Goal: Use online tool/utility: Utilize a website feature to perform a specific function

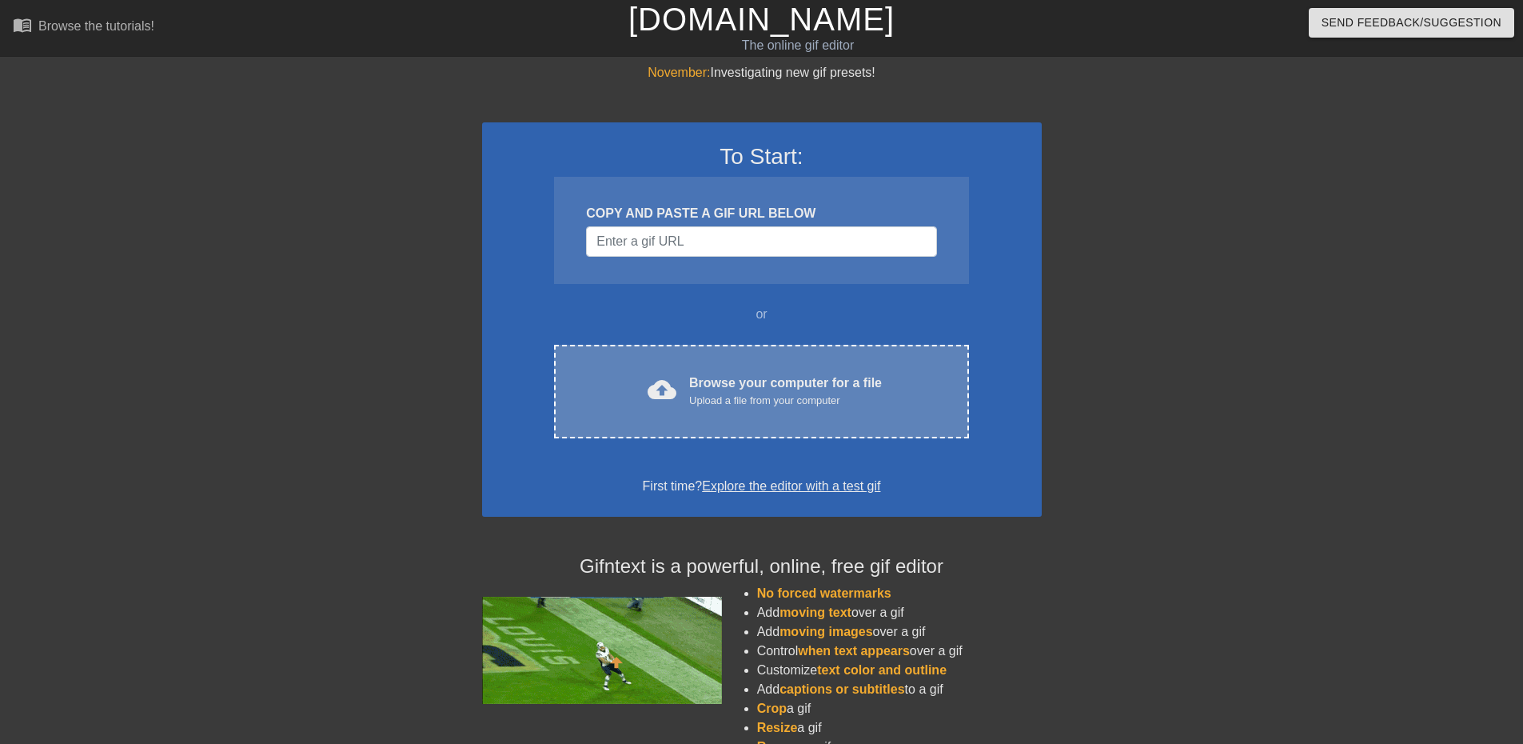
click at [758, 395] on div "Upload a file from your computer" at bounding box center [785, 401] width 193 height 16
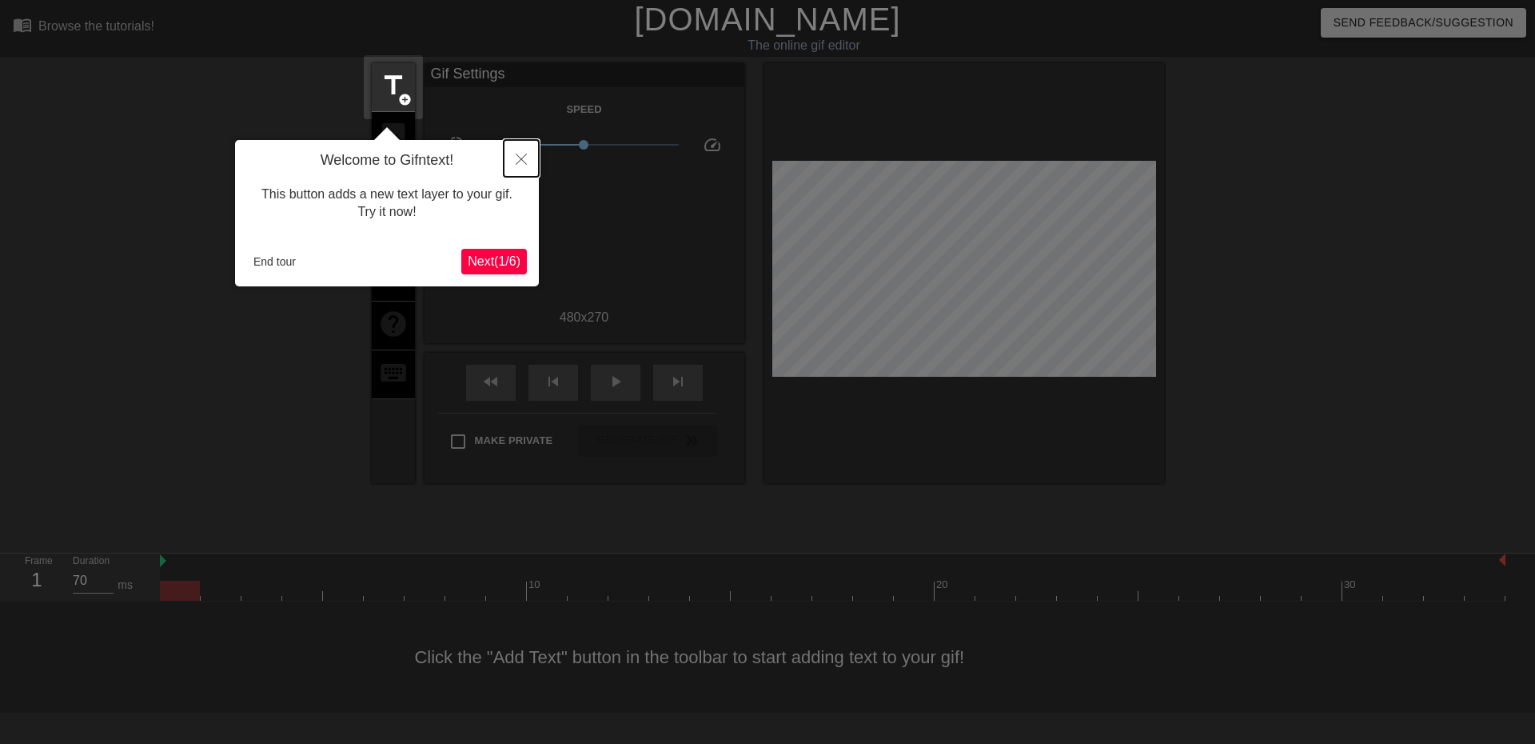
click at [521, 162] on icon "Close" at bounding box center [521, 159] width 11 height 11
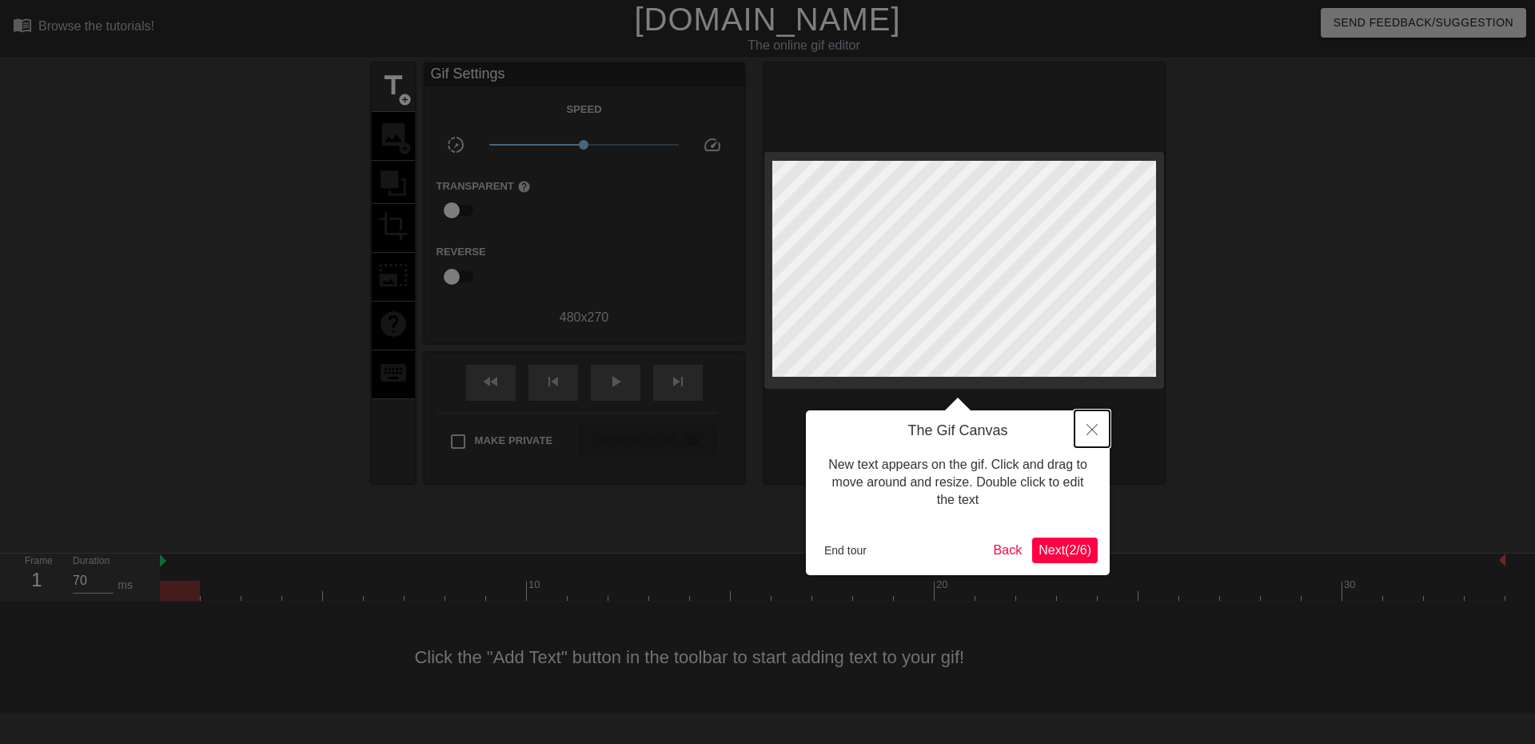
click at [1079, 433] on button "Close" at bounding box center [1092, 428] width 35 height 37
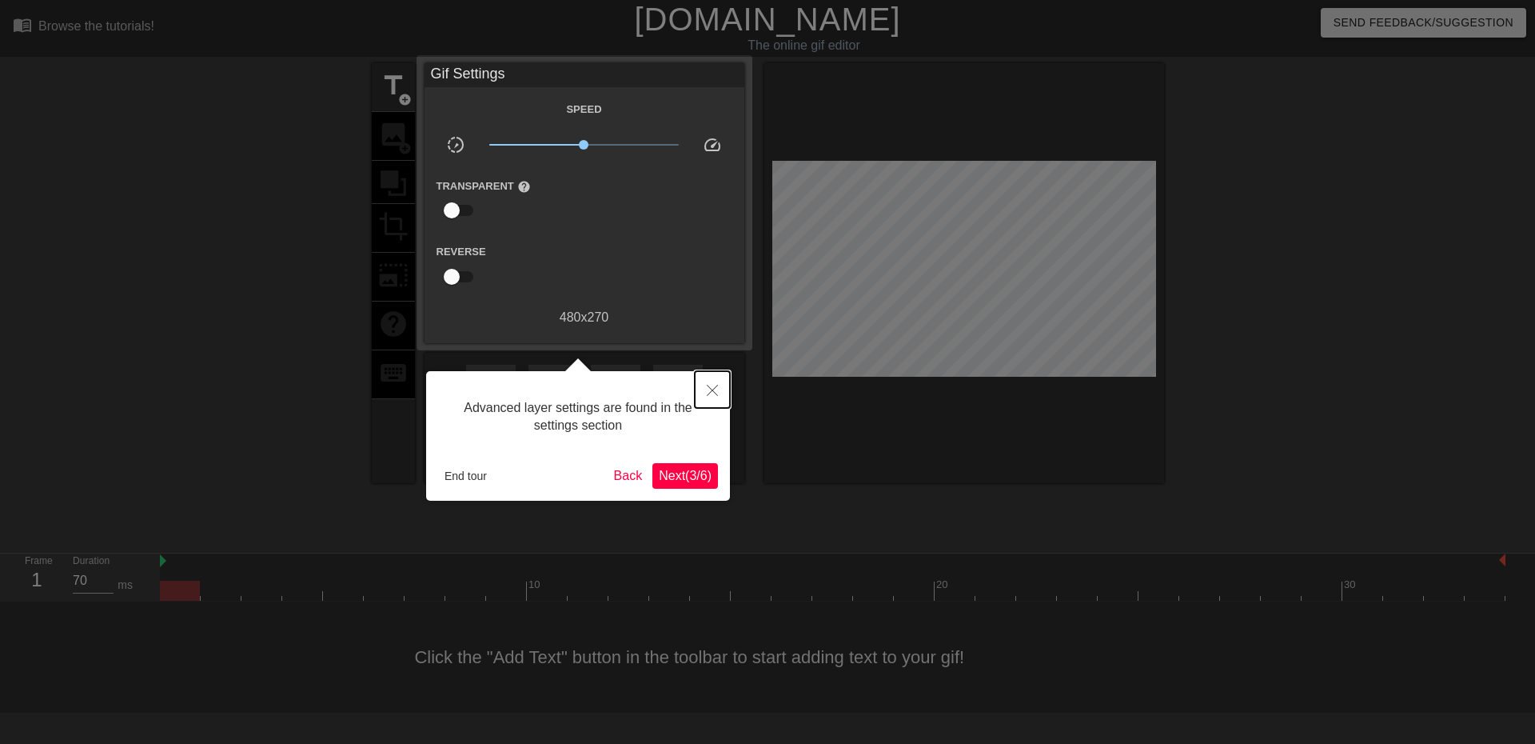
click at [708, 394] on icon "Close" at bounding box center [712, 390] width 11 height 11
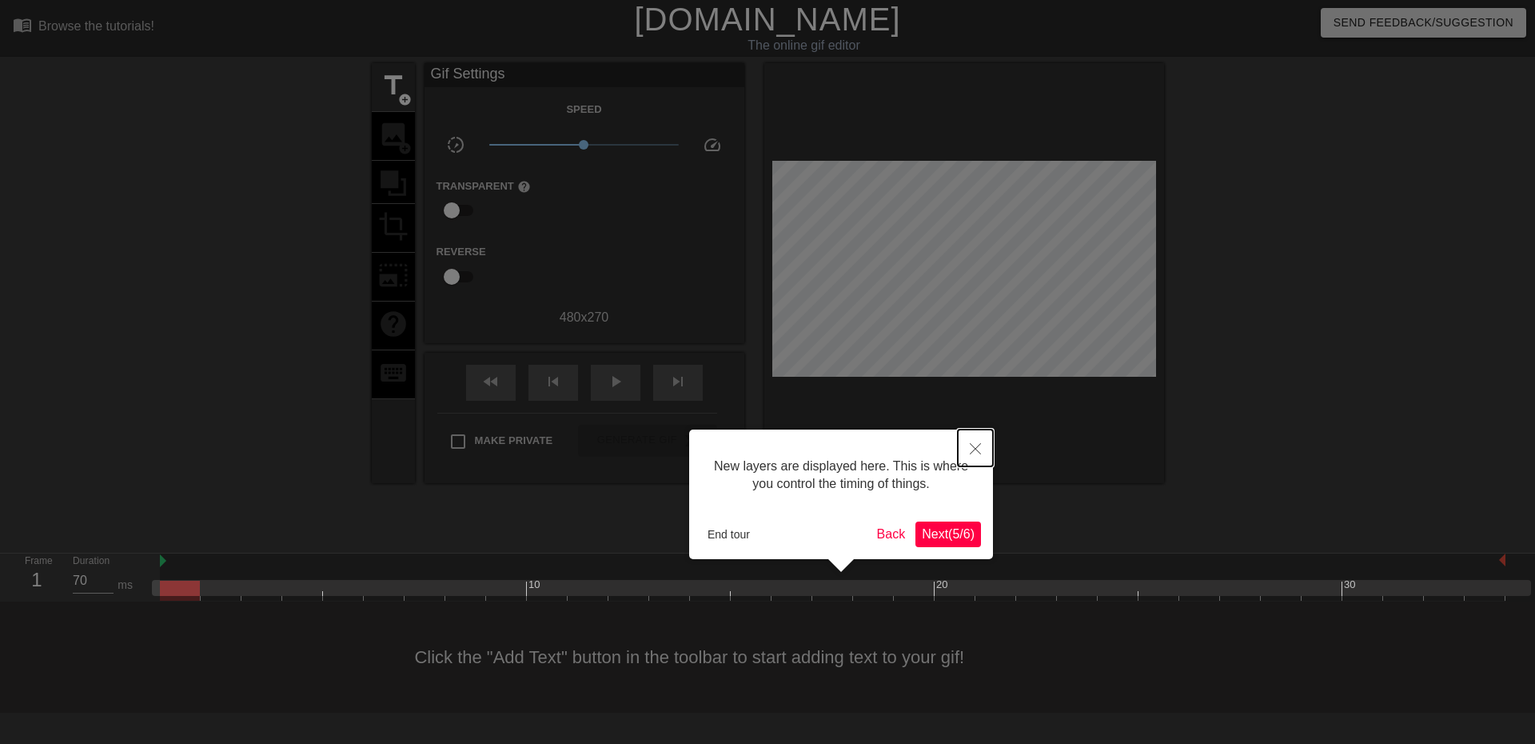
click at [980, 449] on icon "Close" at bounding box center [975, 448] width 11 height 11
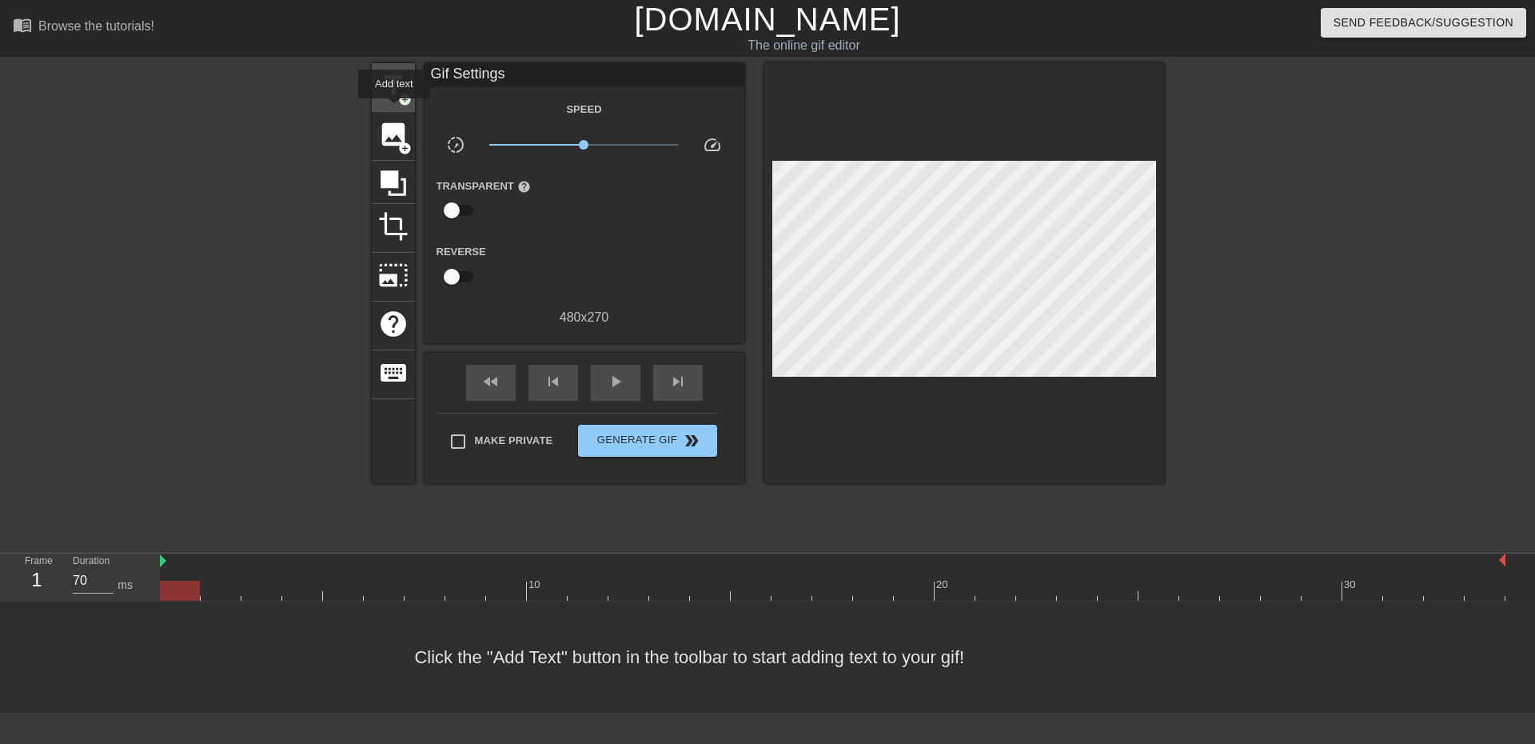
click at [391, 102] on div "title add_circle" at bounding box center [393, 87] width 43 height 49
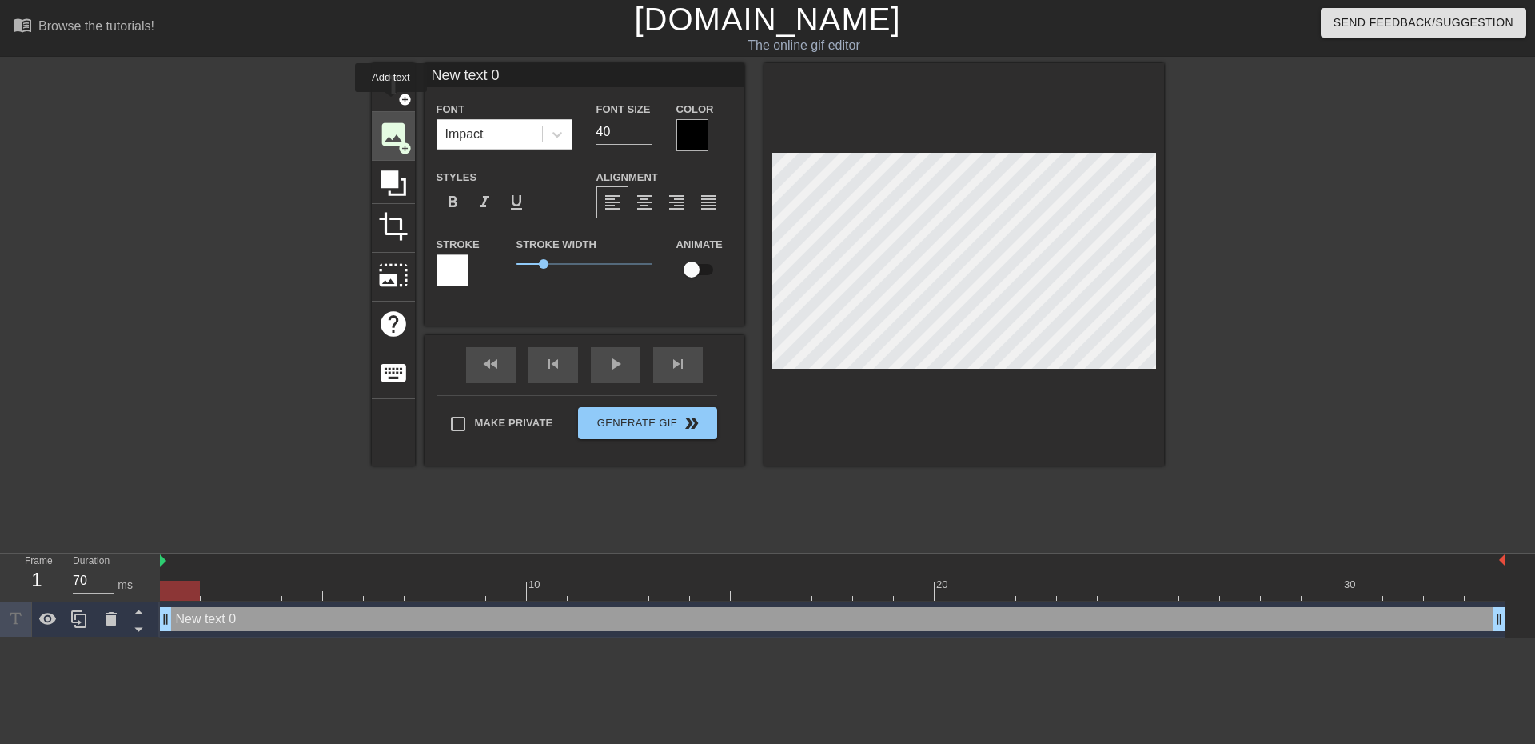
scroll to position [0, 0]
drag, startPoint x: 613, startPoint y: 135, endPoint x: 573, endPoint y: 131, distance: 39.4
click at [578, 133] on div "Font Impact Font Size 40 Color" at bounding box center [585, 125] width 320 height 52
type input "30"
click at [420, 69] on div "title add_circle image add_circle crop photo_size_select_large help keyboard Ne…" at bounding box center [768, 264] width 792 height 402
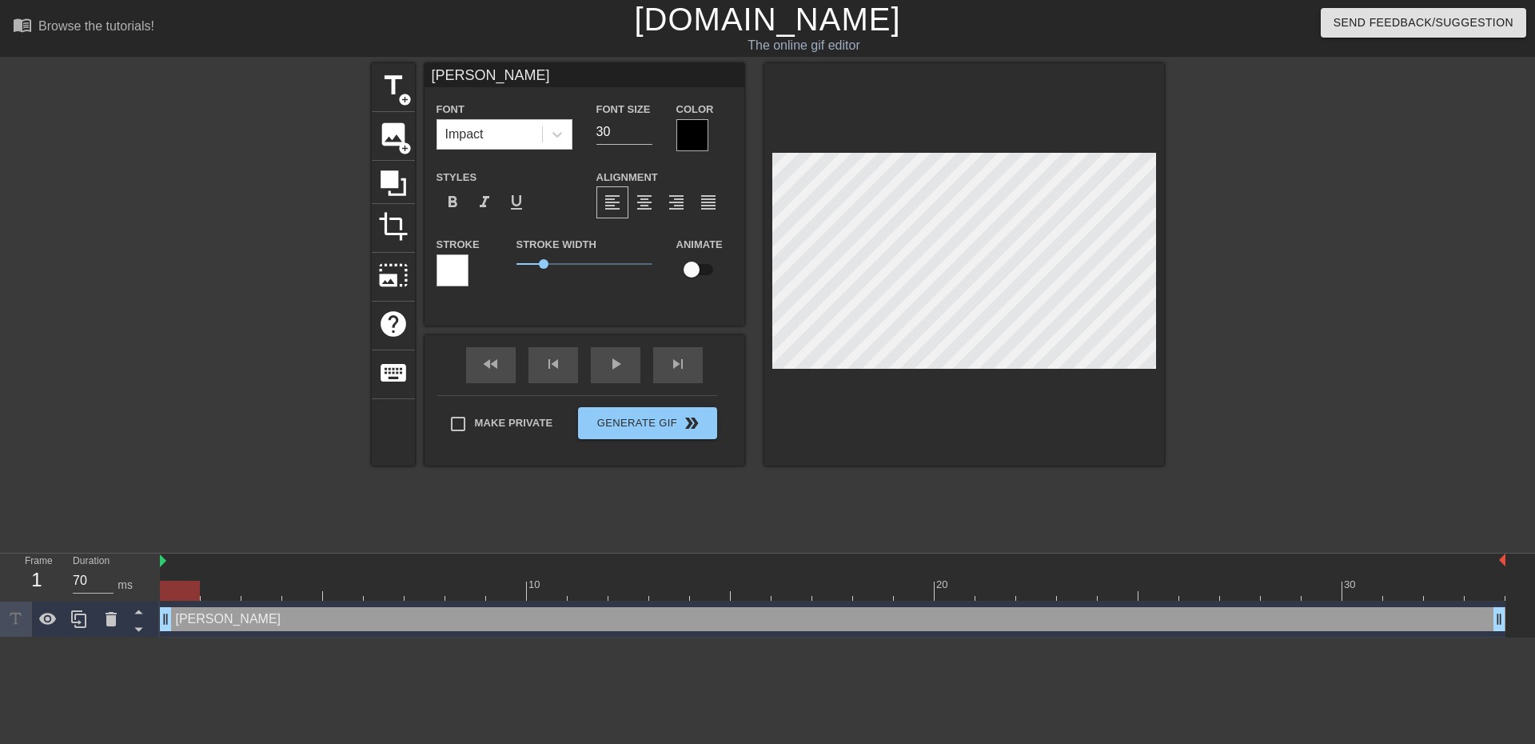
type input "[PERSON_NAME]"
click at [689, 137] on div at bounding box center [692, 135] width 32 height 32
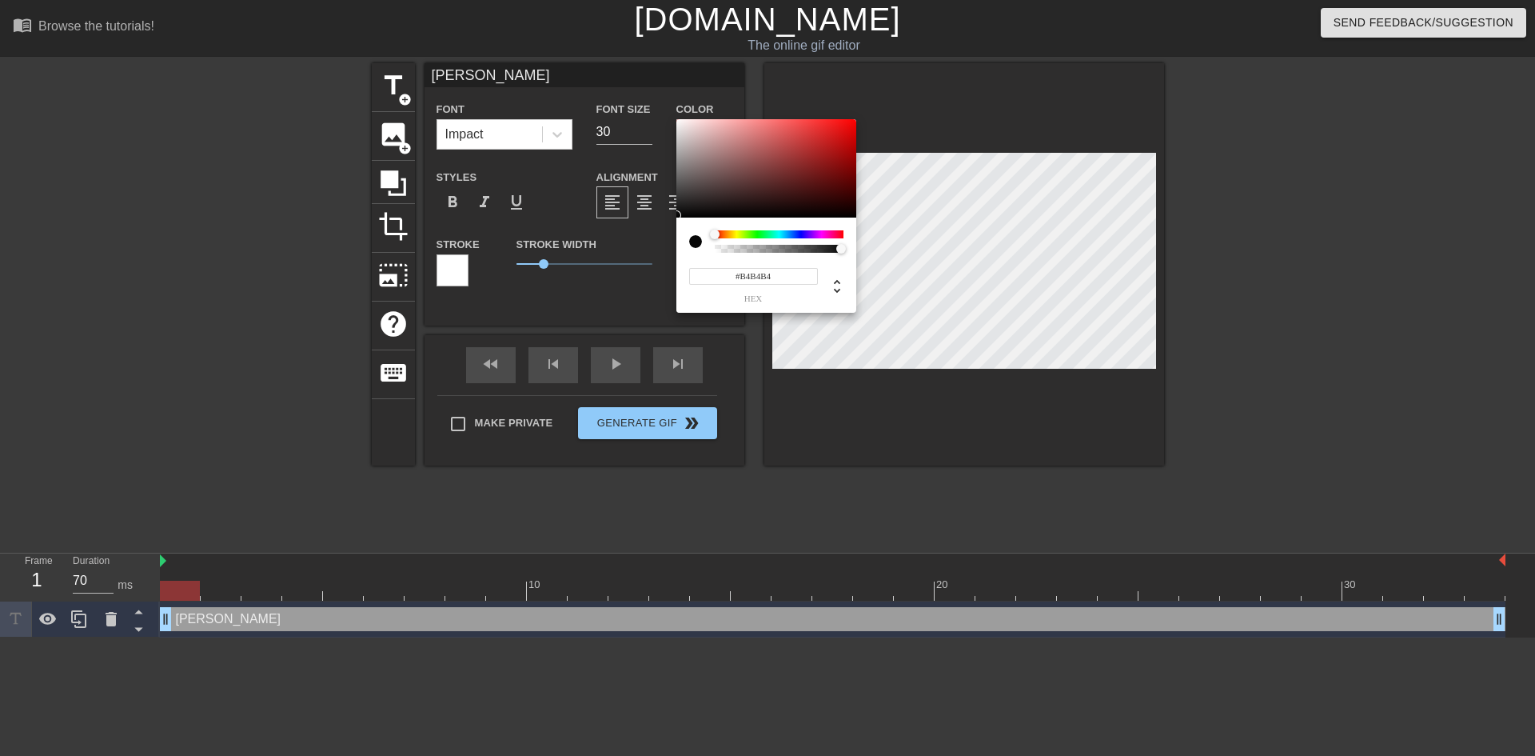
type input "#FFFFFF"
drag, startPoint x: 718, startPoint y: 181, endPoint x: 661, endPoint y: 90, distance: 106.7
click at [661, 90] on div "#FFFFFF hex" at bounding box center [767, 378] width 1535 height 756
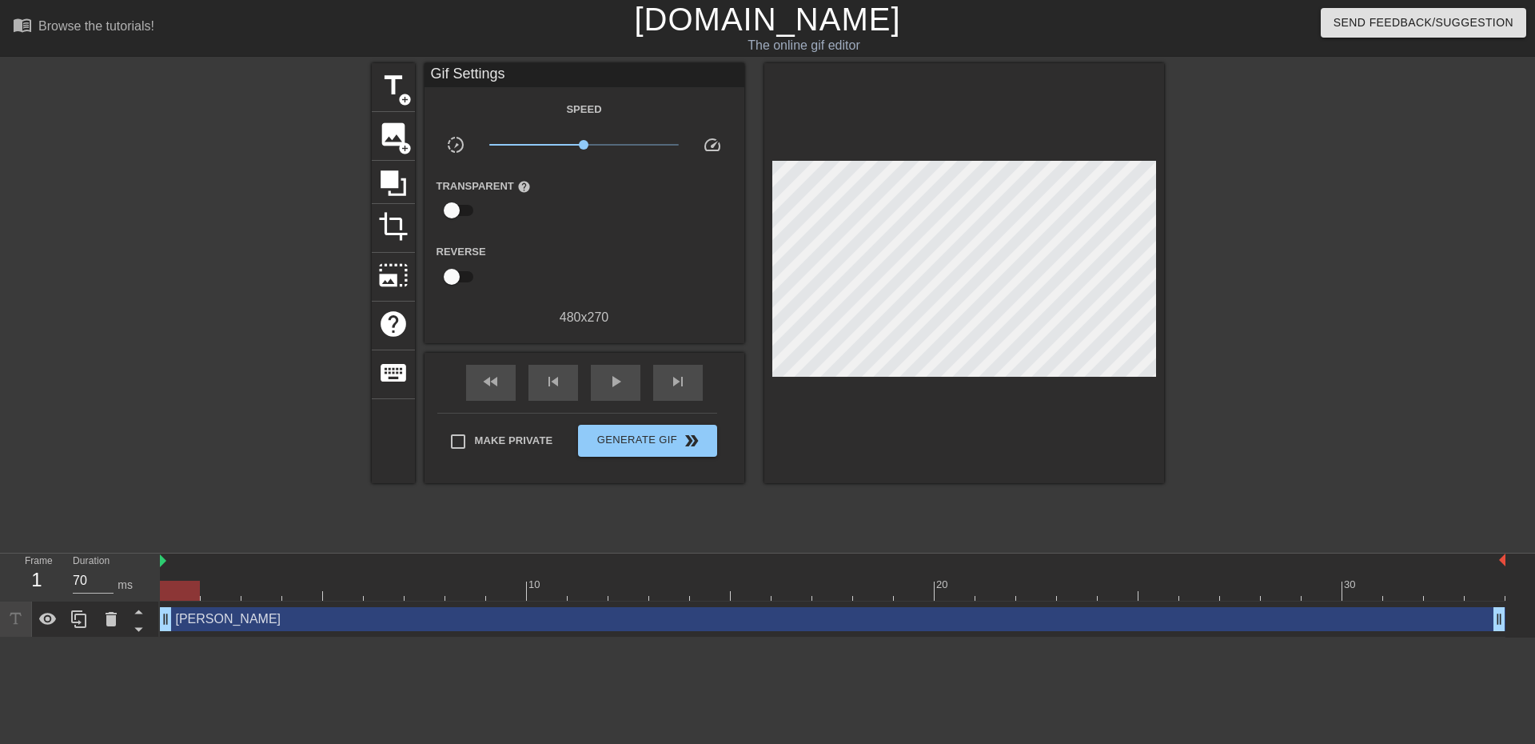
click at [764, 630] on div "[PERSON_NAME] drag_handle drag_handle" at bounding box center [833, 619] width 1346 height 24
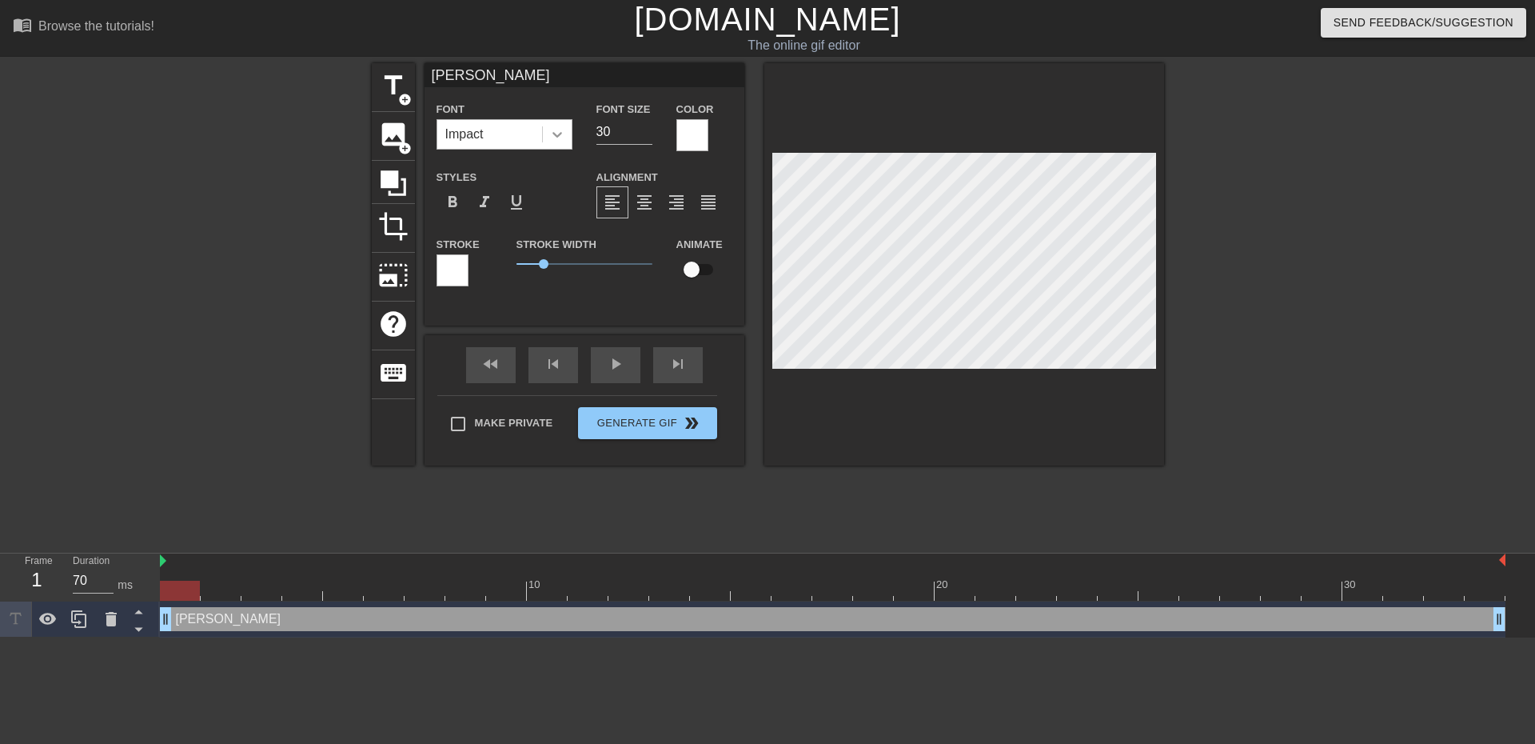
click at [554, 135] on icon at bounding box center [557, 134] width 16 height 16
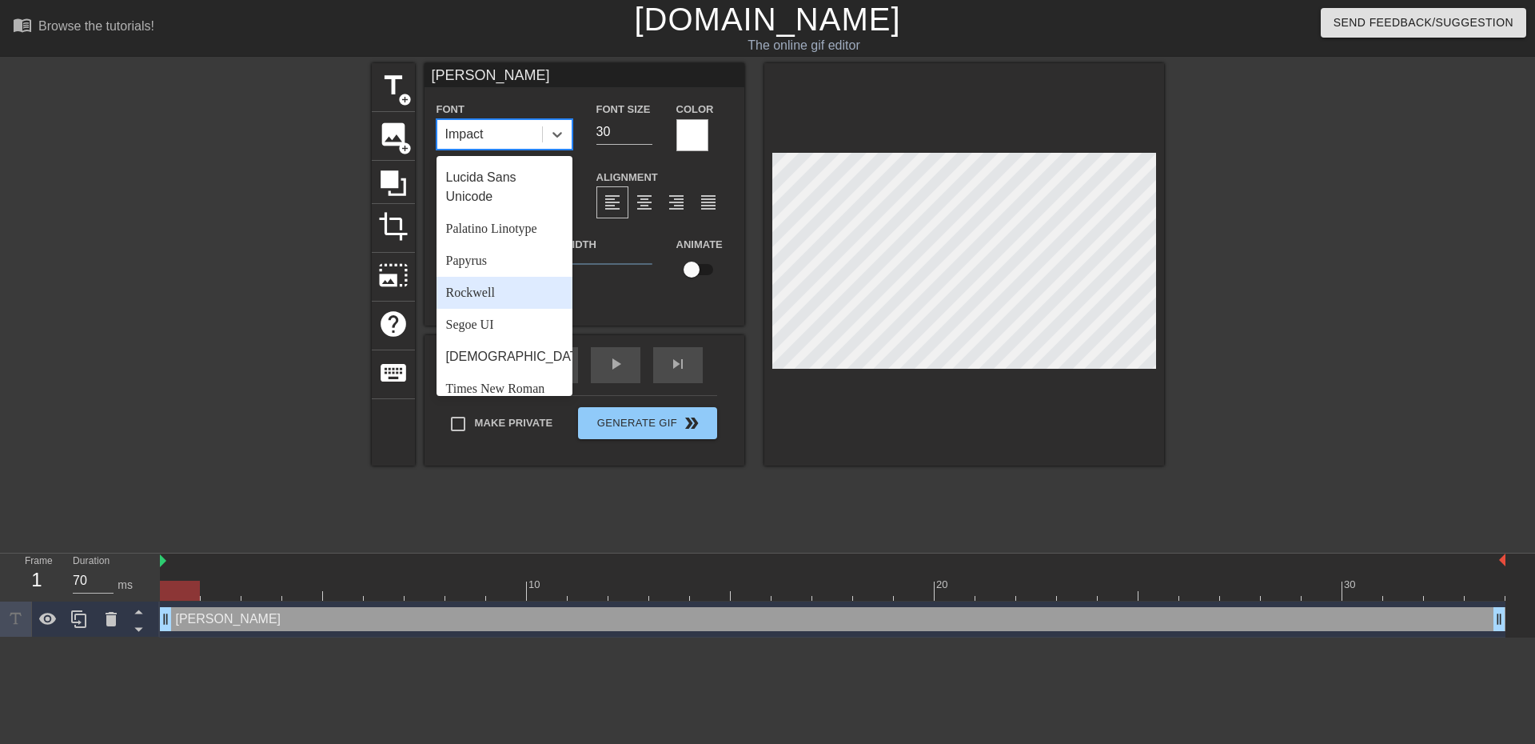
scroll to position [573, 0]
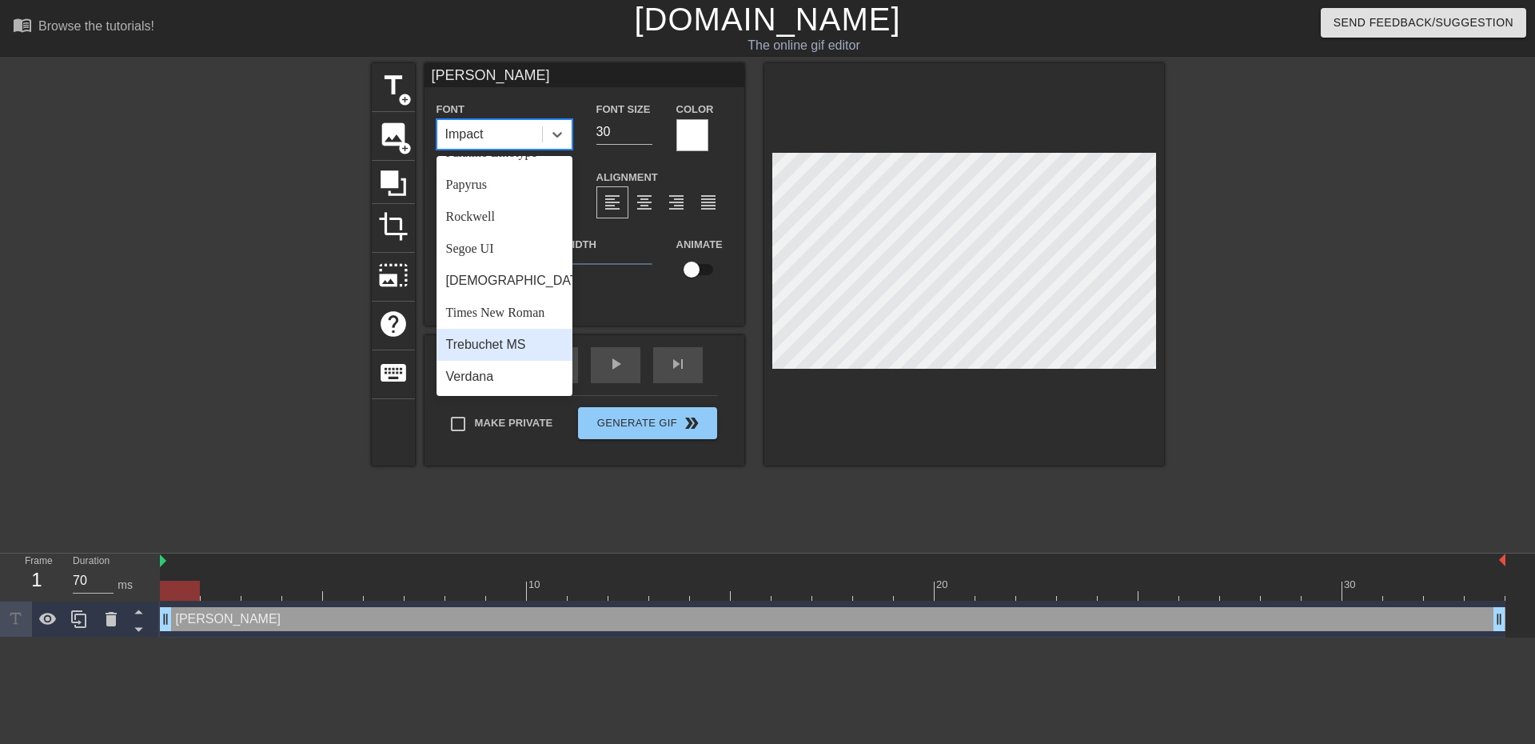
click at [492, 345] on div "Trebuchet MS" at bounding box center [505, 345] width 136 height 32
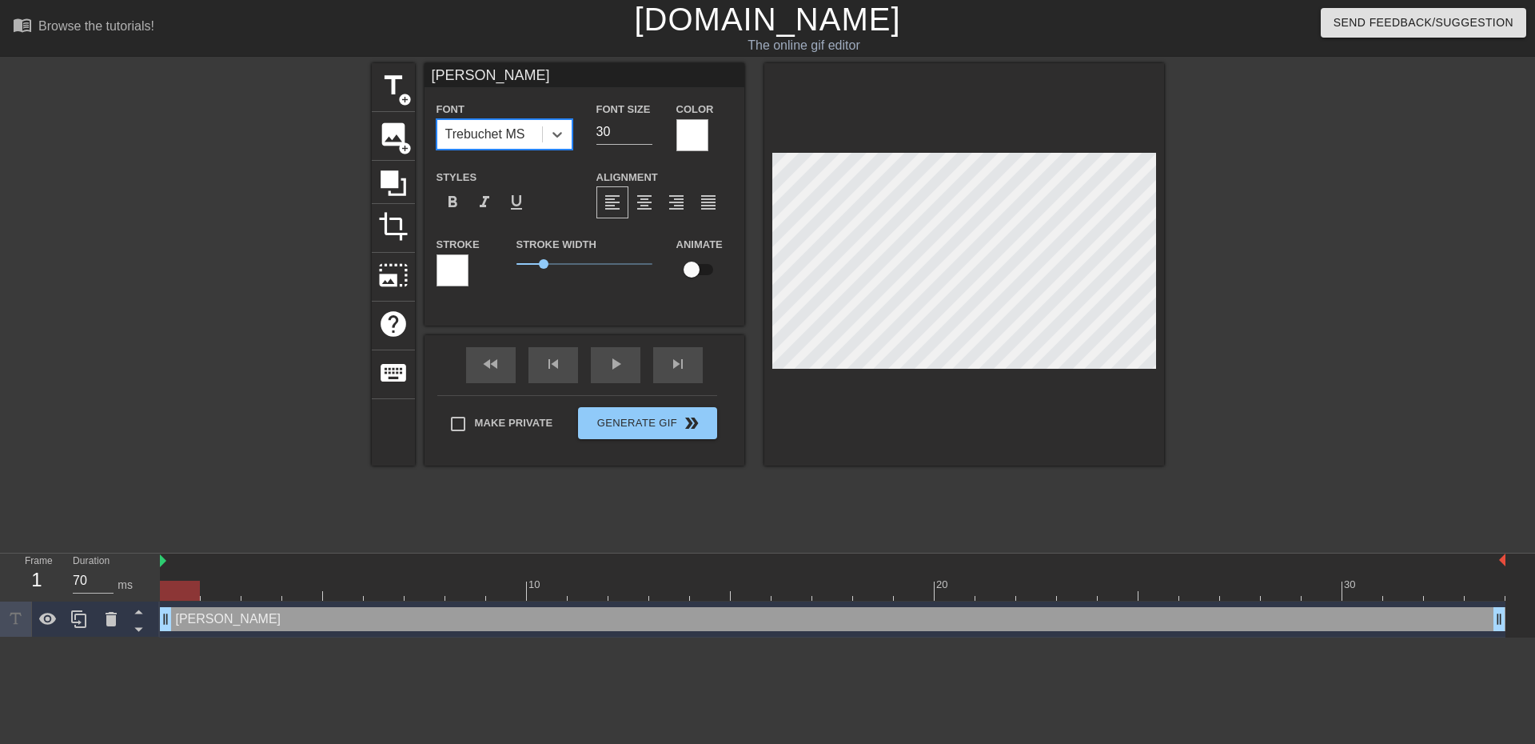
drag, startPoint x: 621, startPoint y: 126, endPoint x: 581, endPoint y: 123, distance: 39.3
click at [581, 123] on div "Font option Trebuchet MS, selected. 0 results available. Select is focused ,typ…" at bounding box center [585, 125] width 320 height 52
type input "20"
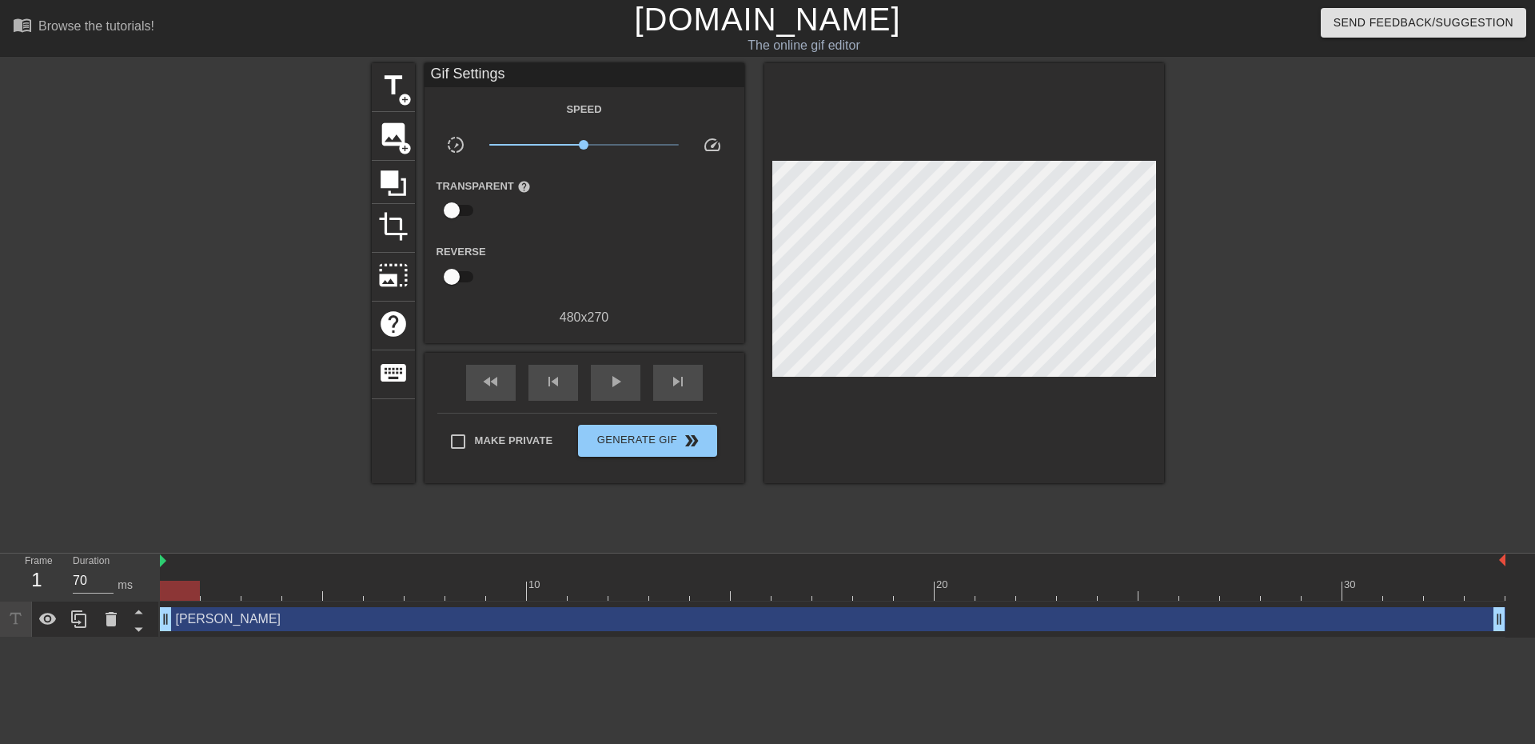
click at [968, 487] on div "title add_circle image add_circle crop photo_size_select_large help keyboard Gi…" at bounding box center [768, 303] width 792 height 480
click at [968, 623] on div "[PERSON_NAME] drag_handle drag_handle" at bounding box center [833, 619] width 1346 height 24
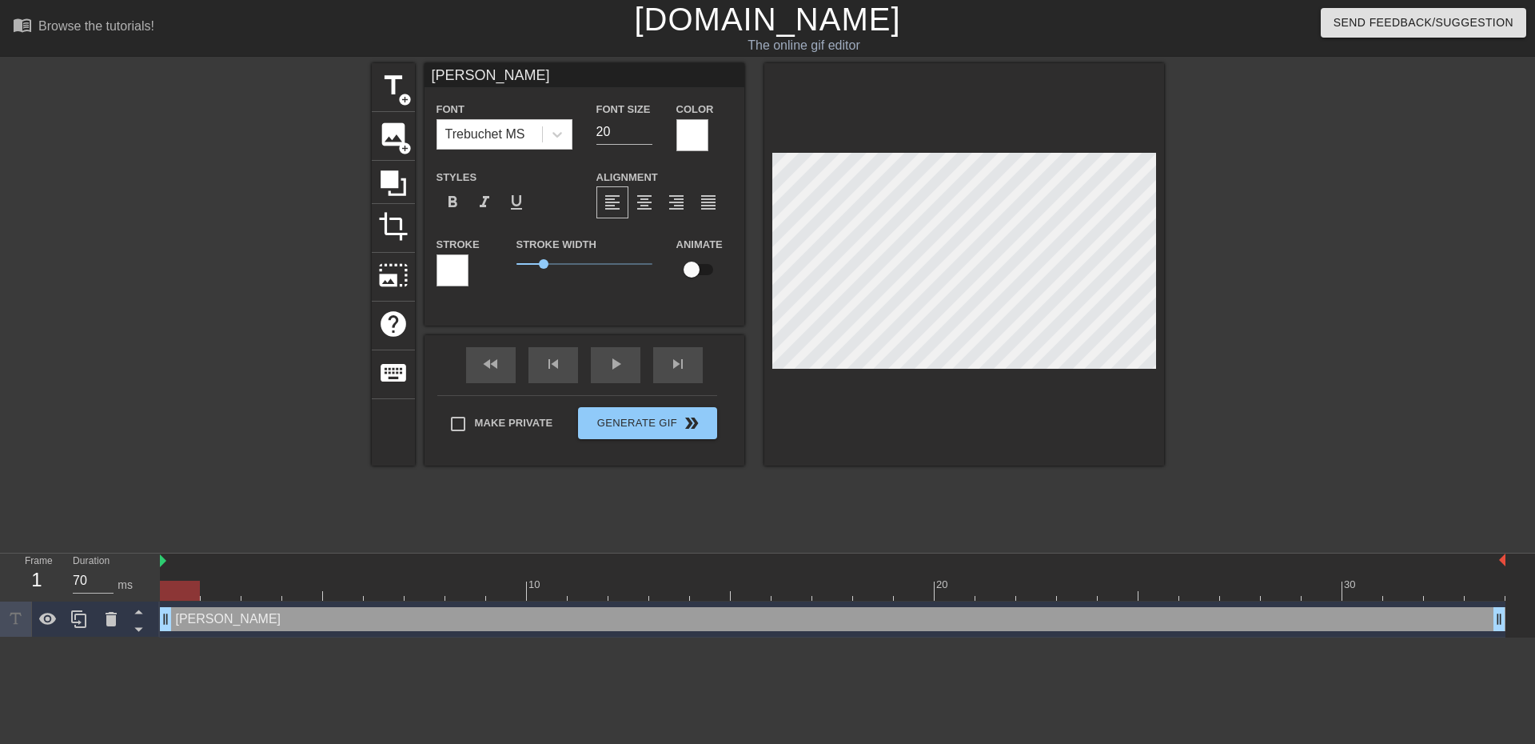
drag, startPoint x: 1009, startPoint y: 413, endPoint x: 992, endPoint y: 413, distance: 16.8
click at [1008, 413] on div at bounding box center [964, 264] width 400 height 402
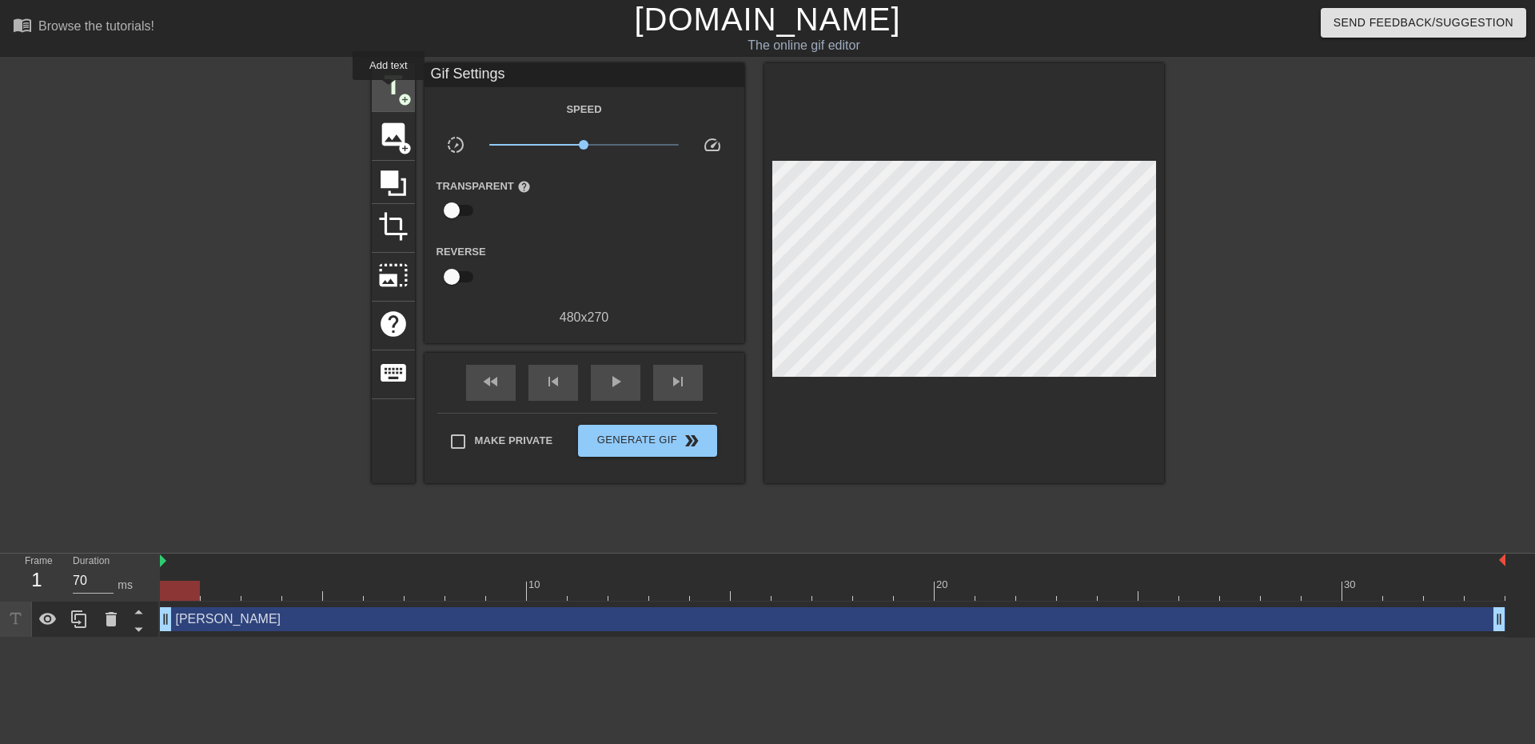
click at [389, 91] on span "title" at bounding box center [393, 85] width 30 height 30
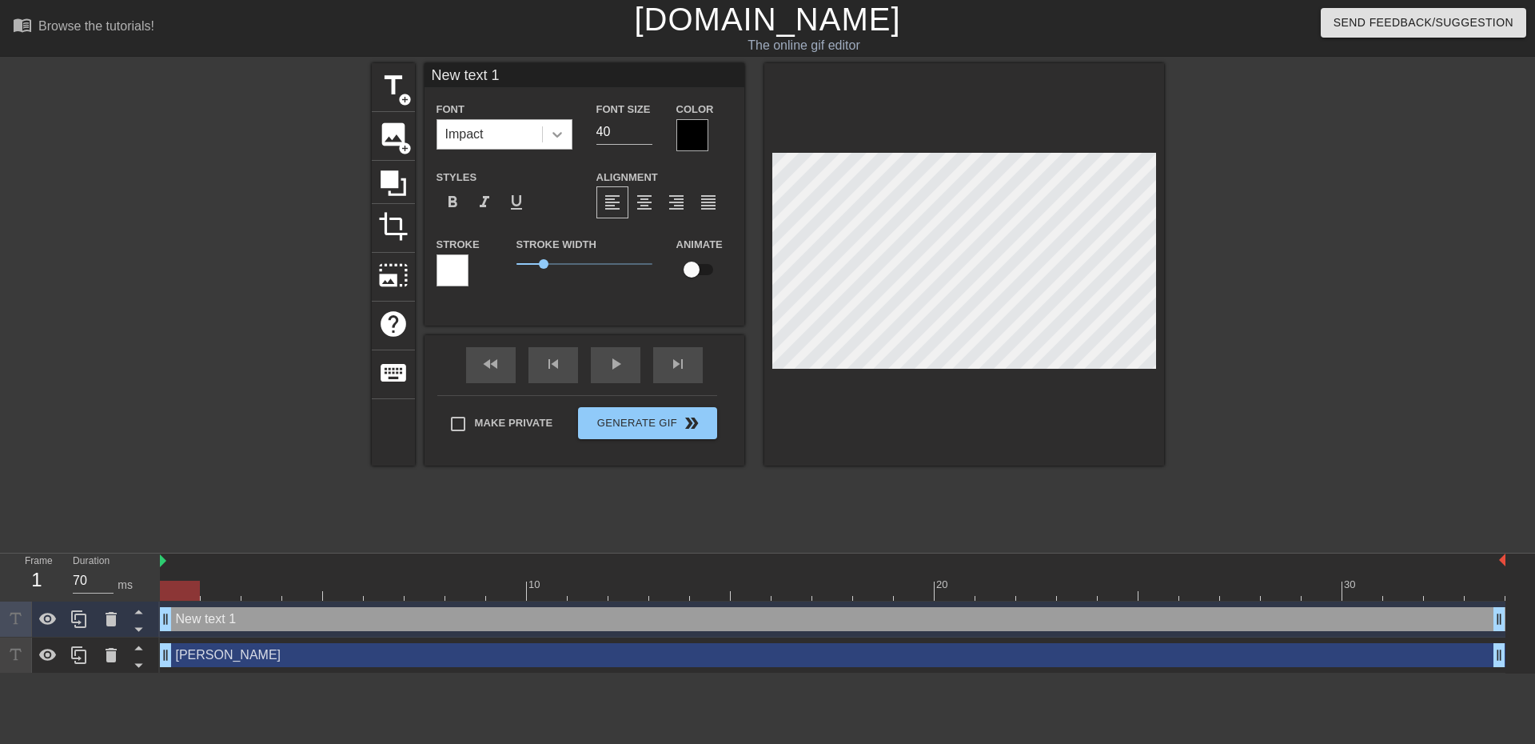
click at [559, 142] on icon at bounding box center [557, 134] width 16 height 16
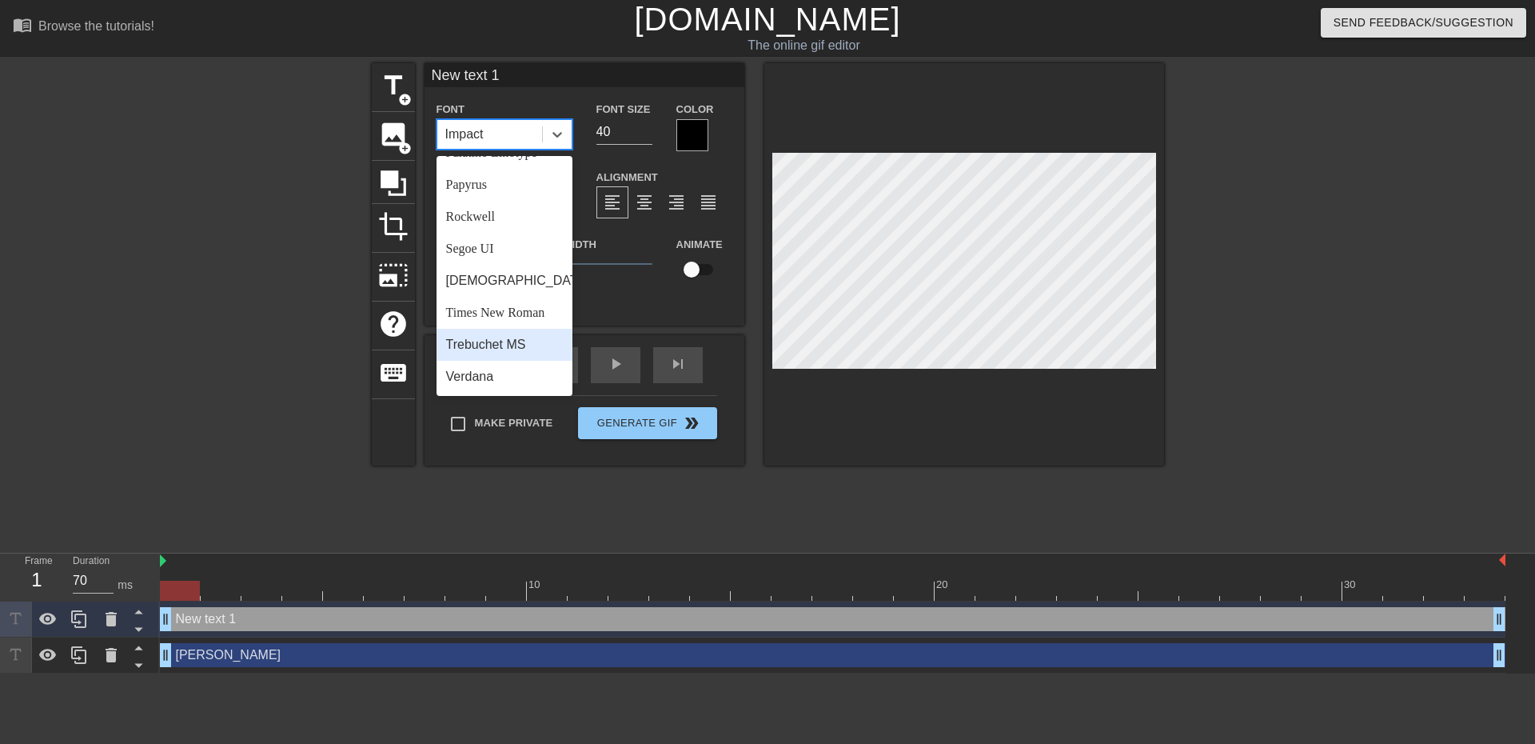
click at [504, 342] on div "Trebuchet MS" at bounding box center [505, 345] width 136 height 32
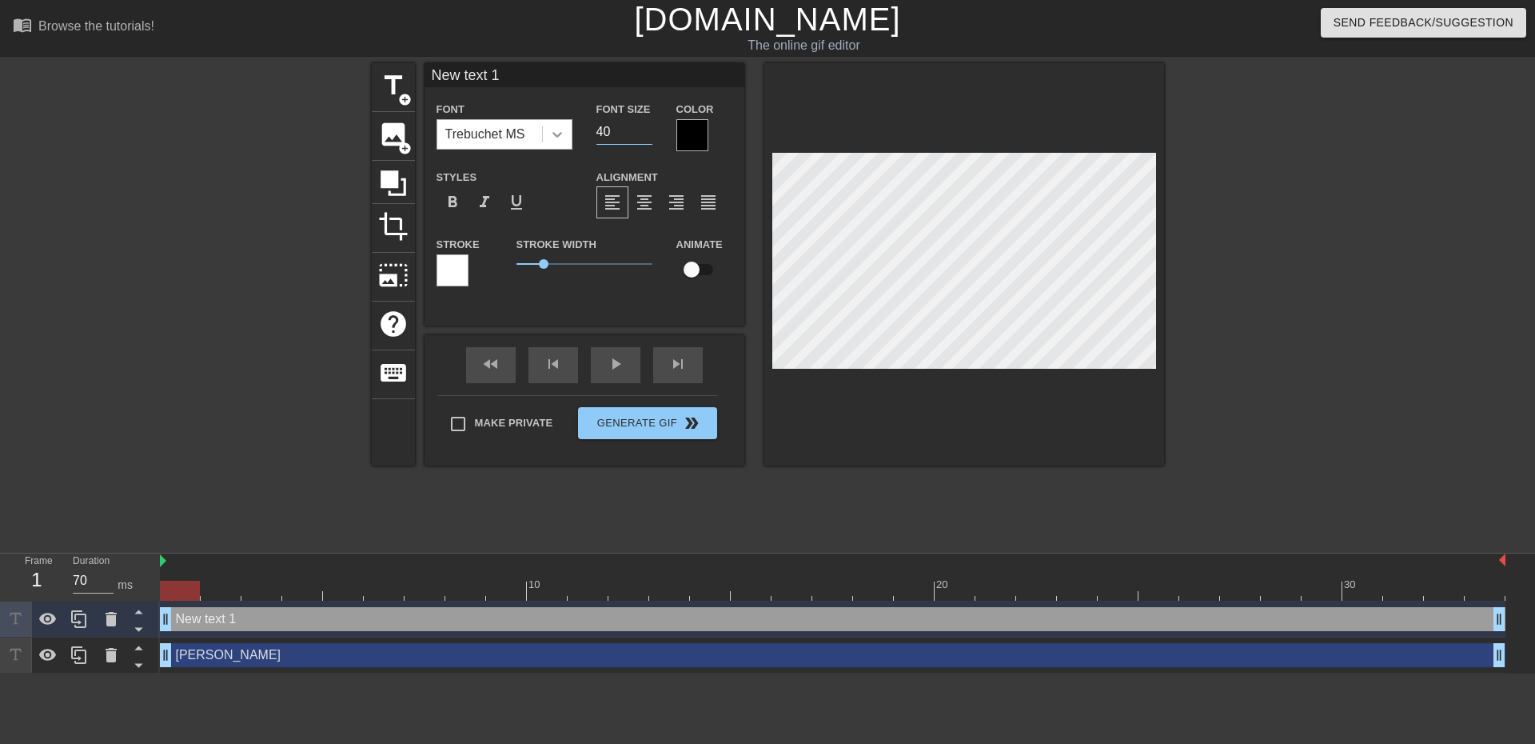
drag, startPoint x: 604, startPoint y: 136, endPoint x: 569, endPoint y: 136, distance: 34.4
click at [580, 136] on div "Font Trebuchet MS Font Size 40 Color" at bounding box center [585, 125] width 320 height 52
type input "20"
click at [700, 139] on div at bounding box center [692, 135] width 32 height 32
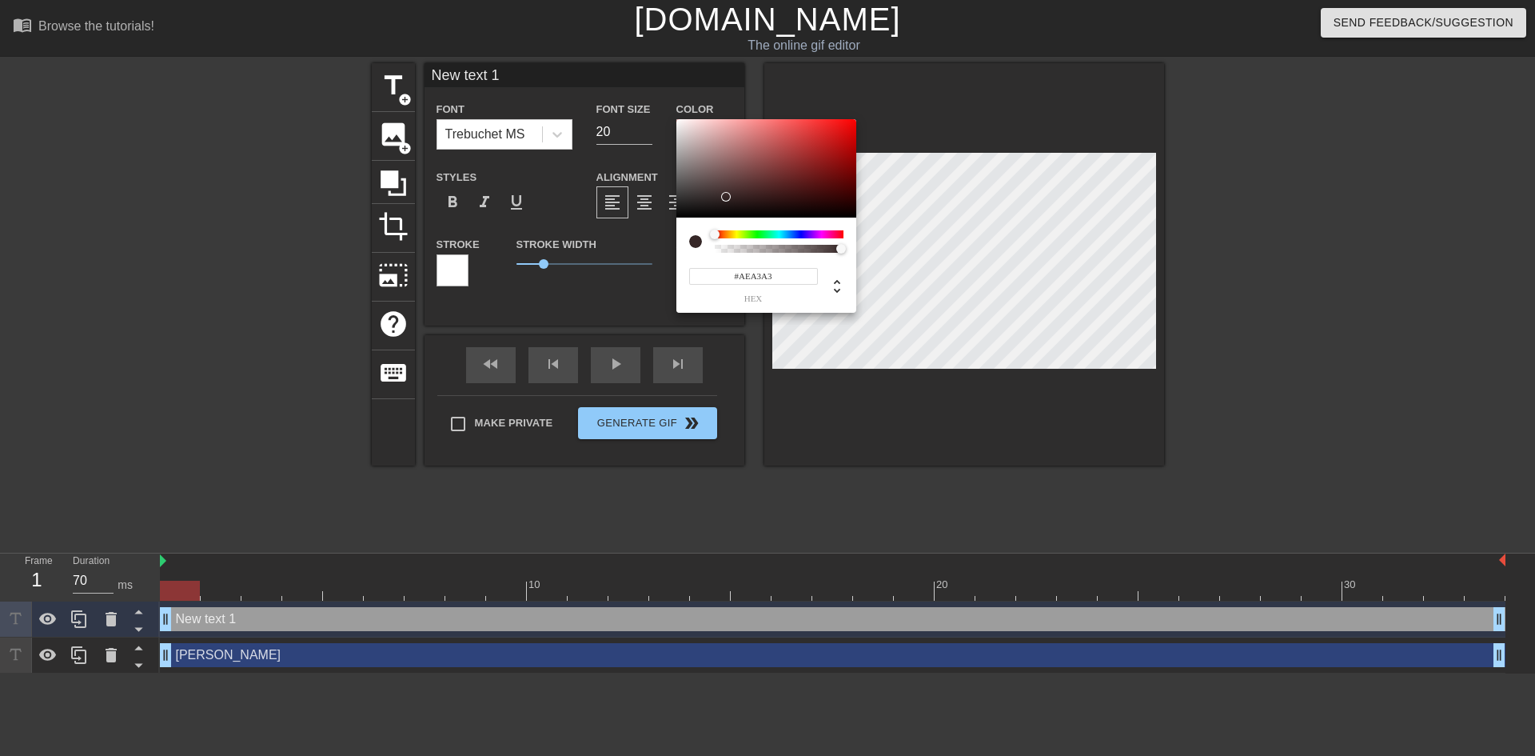
type input "#FFFFFF"
drag, startPoint x: 726, startPoint y: 197, endPoint x: 664, endPoint y: 98, distance: 116.5
click at [664, 98] on div "#FFFFFF hex" at bounding box center [767, 378] width 1535 height 756
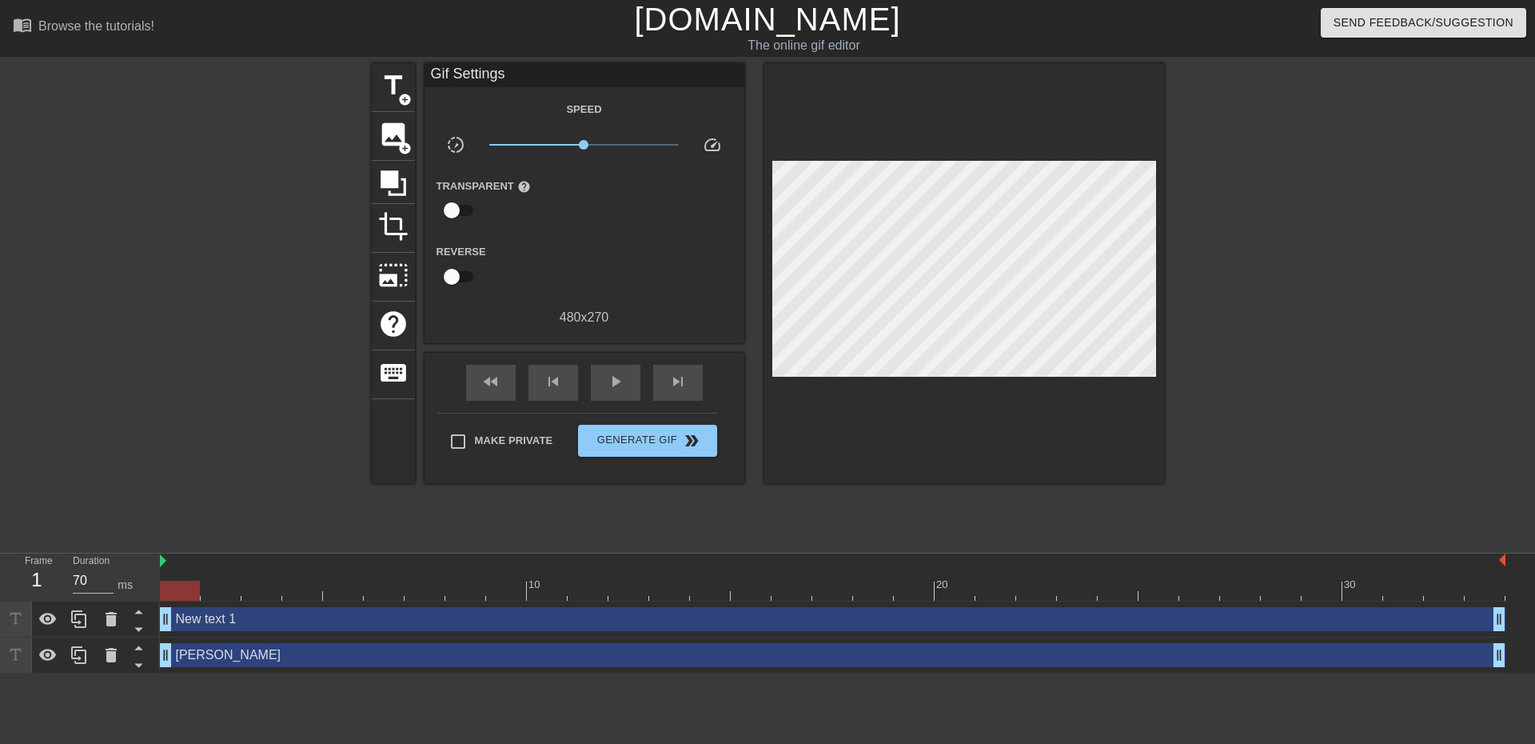
click at [611, 617] on div "New text 1 drag_handle drag_handle" at bounding box center [833, 619] width 1346 height 24
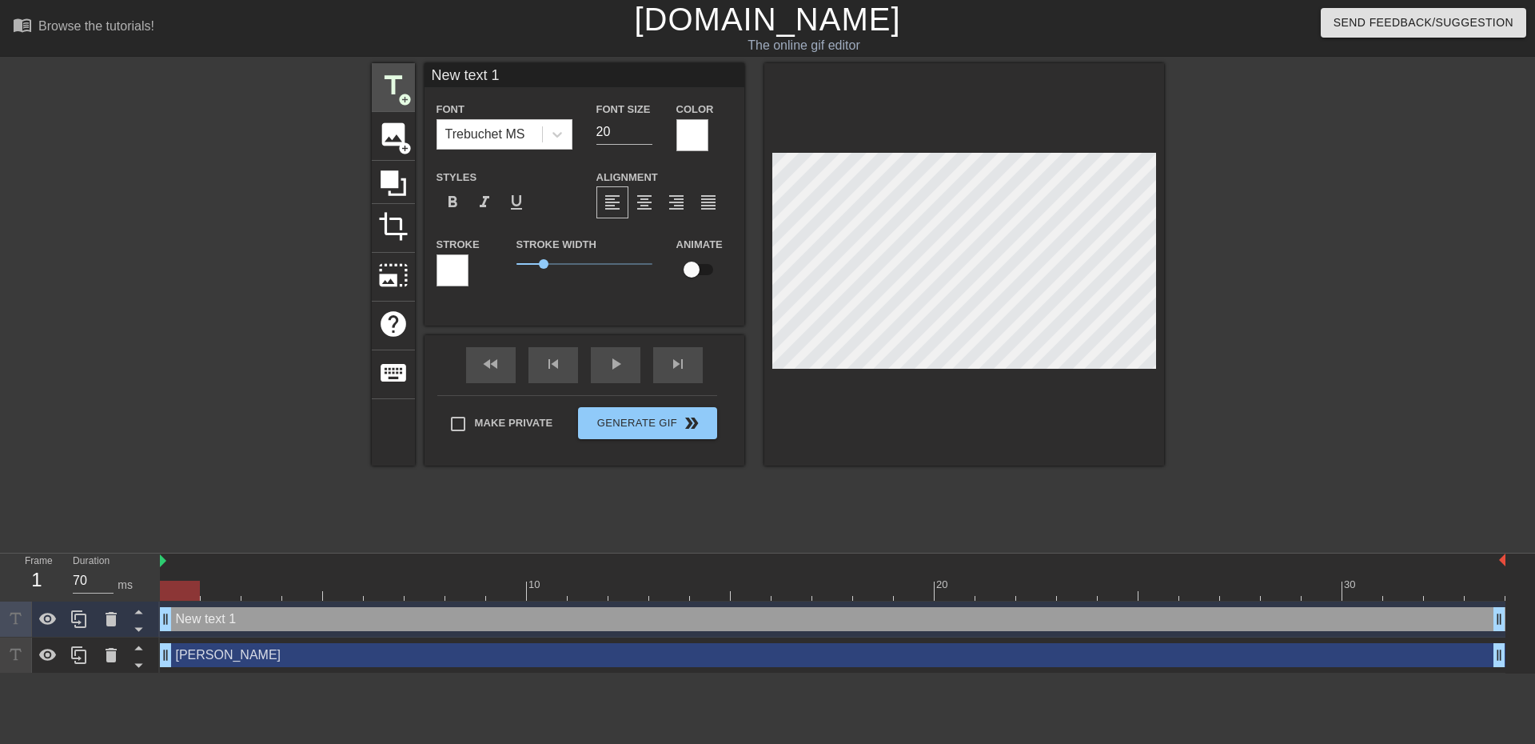
drag, startPoint x: 527, startPoint y: 78, endPoint x: 401, endPoint y: 80, distance: 125.6
click at [405, 80] on div "title add_circle image add_circle crop photo_size_select_large help keyboard Ne…" at bounding box center [768, 264] width 792 height 402
type input "Quino"
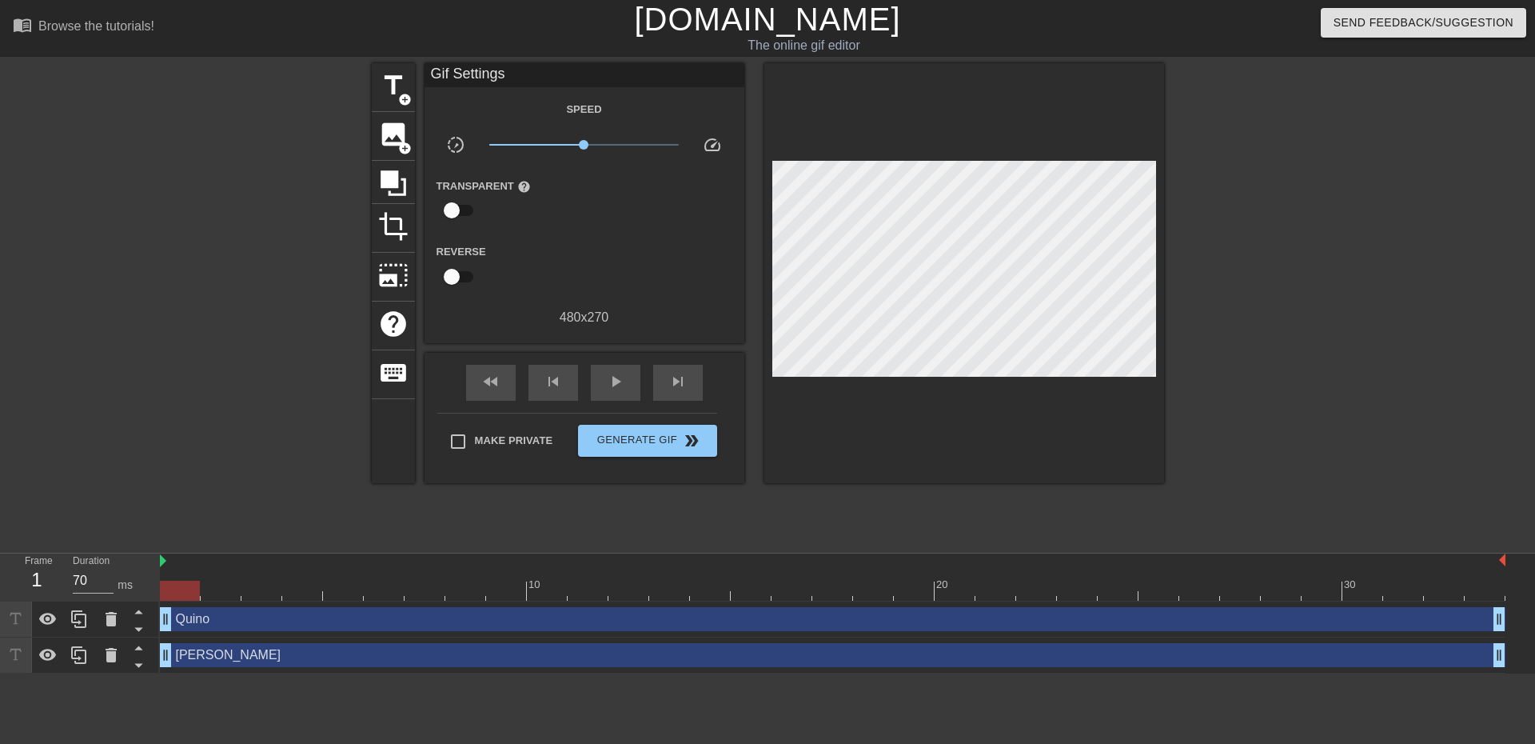
click at [1259, 393] on div at bounding box center [1303, 303] width 240 height 480
click at [384, 78] on span "title" at bounding box center [393, 85] width 30 height 30
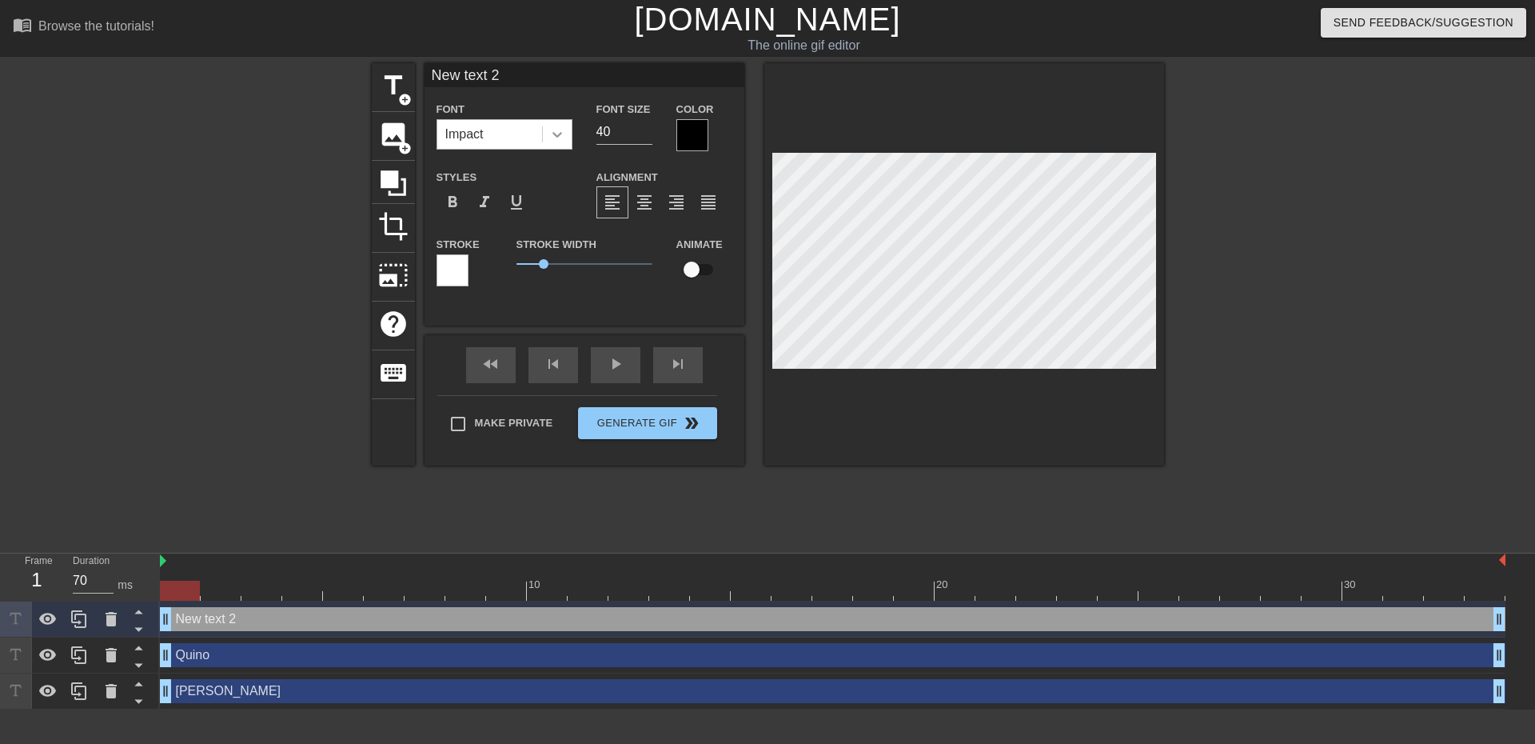
click at [571, 140] on div at bounding box center [557, 134] width 29 height 29
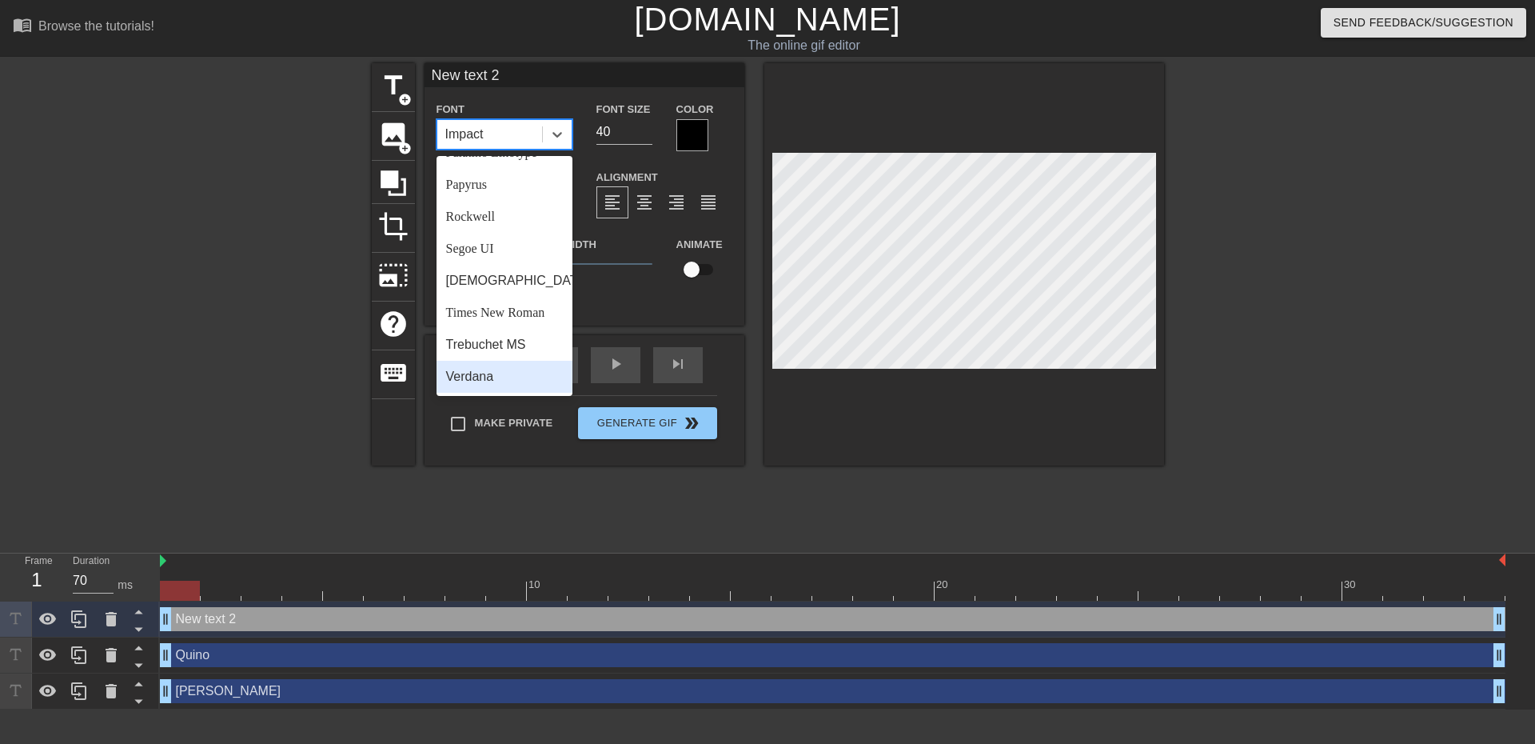
click at [499, 349] on div "Trebuchet MS" at bounding box center [505, 345] width 136 height 32
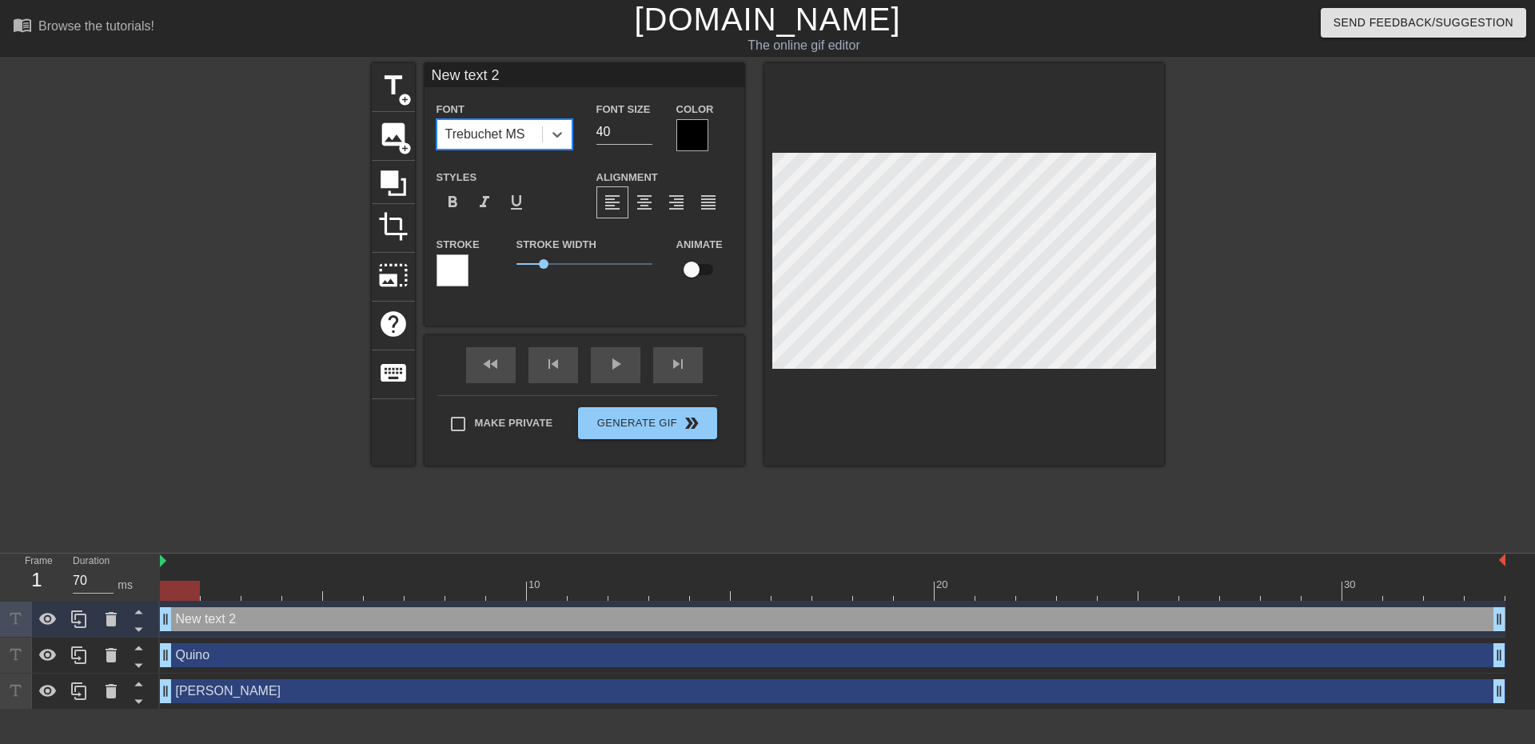
click at [692, 142] on div at bounding box center [692, 135] width 32 height 32
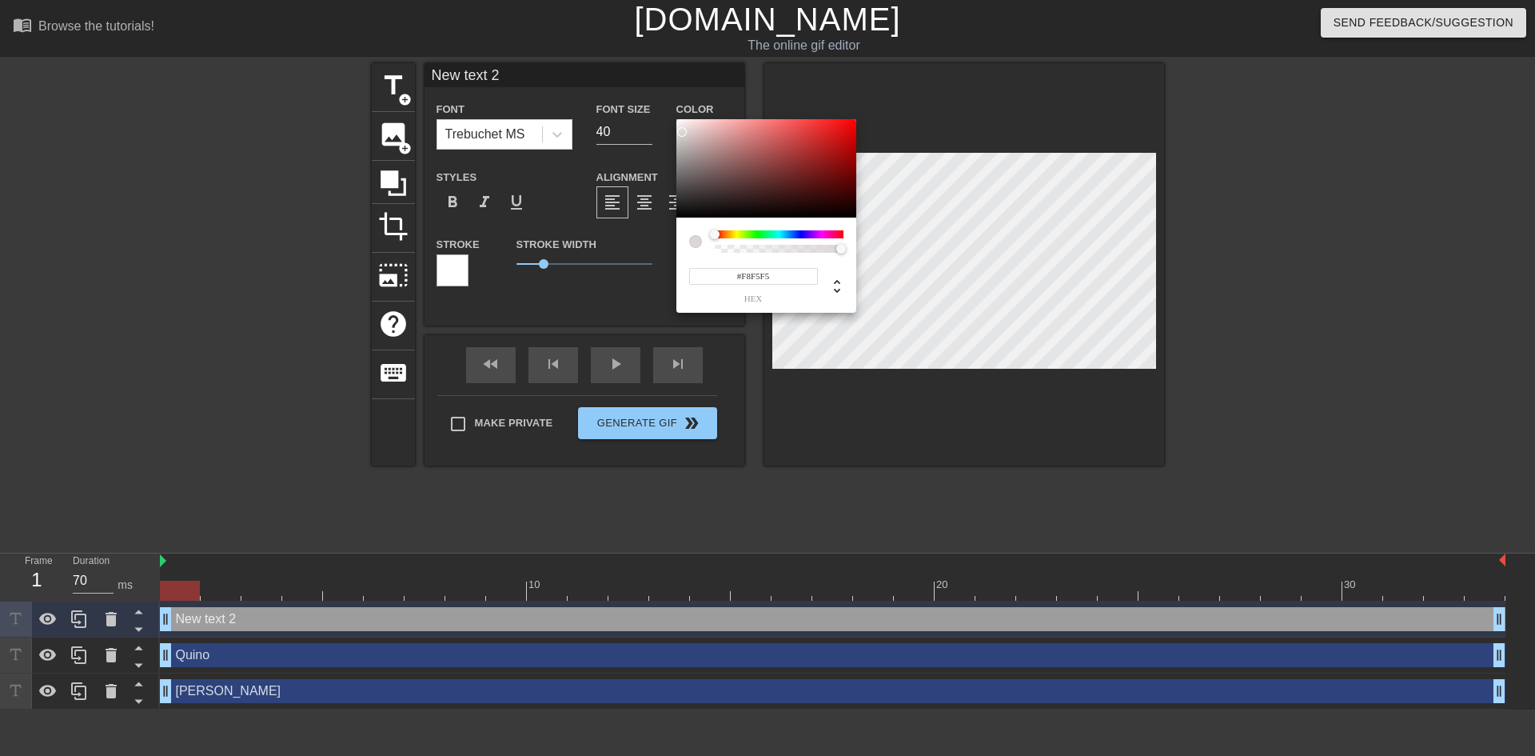
type input "#FFFFFF"
drag, startPoint x: 720, startPoint y: 171, endPoint x: 676, endPoint y: 114, distance: 72.3
click at [676, 114] on div "#FFFFFF hex" at bounding box center [767, 378] width 1535 height 756
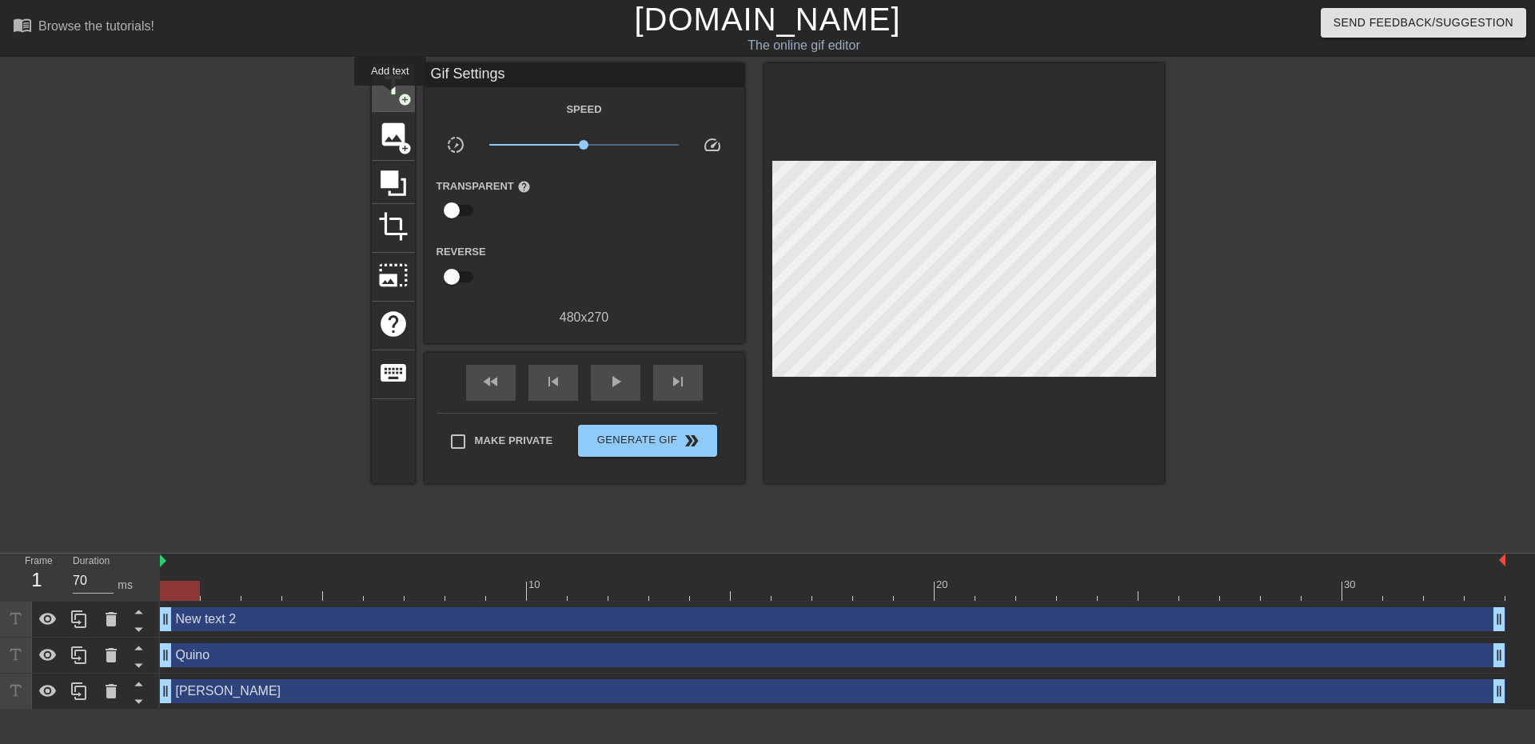
click at [387, 89] on span "title" at bounding box center [393, 85] width 30 height 30
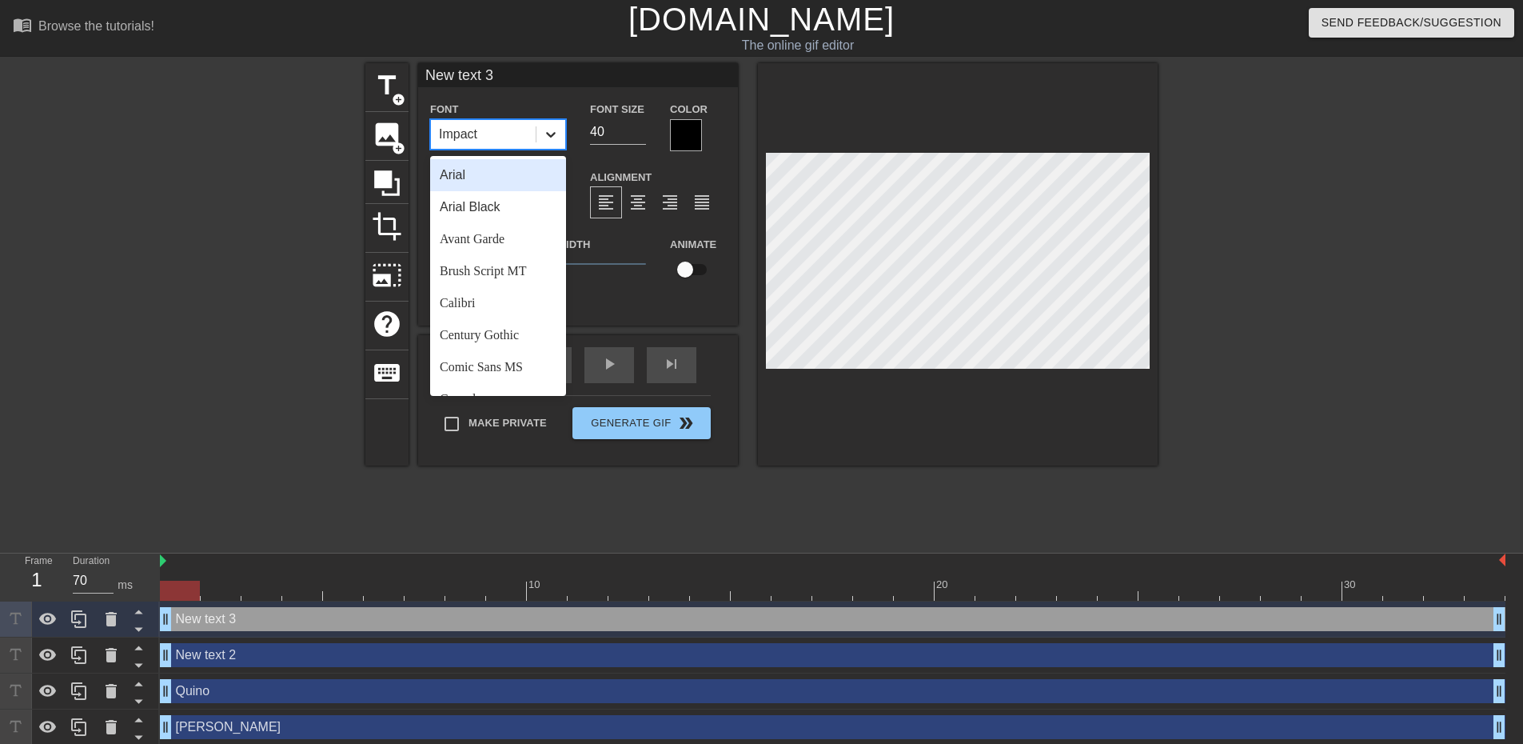
click at [548, 142] on icon at bounding box center [551, 134] width 16 height 16
click at [498, 348] on div "Trebuchet MS" at bounding box center [498, 345] width 136 height 32
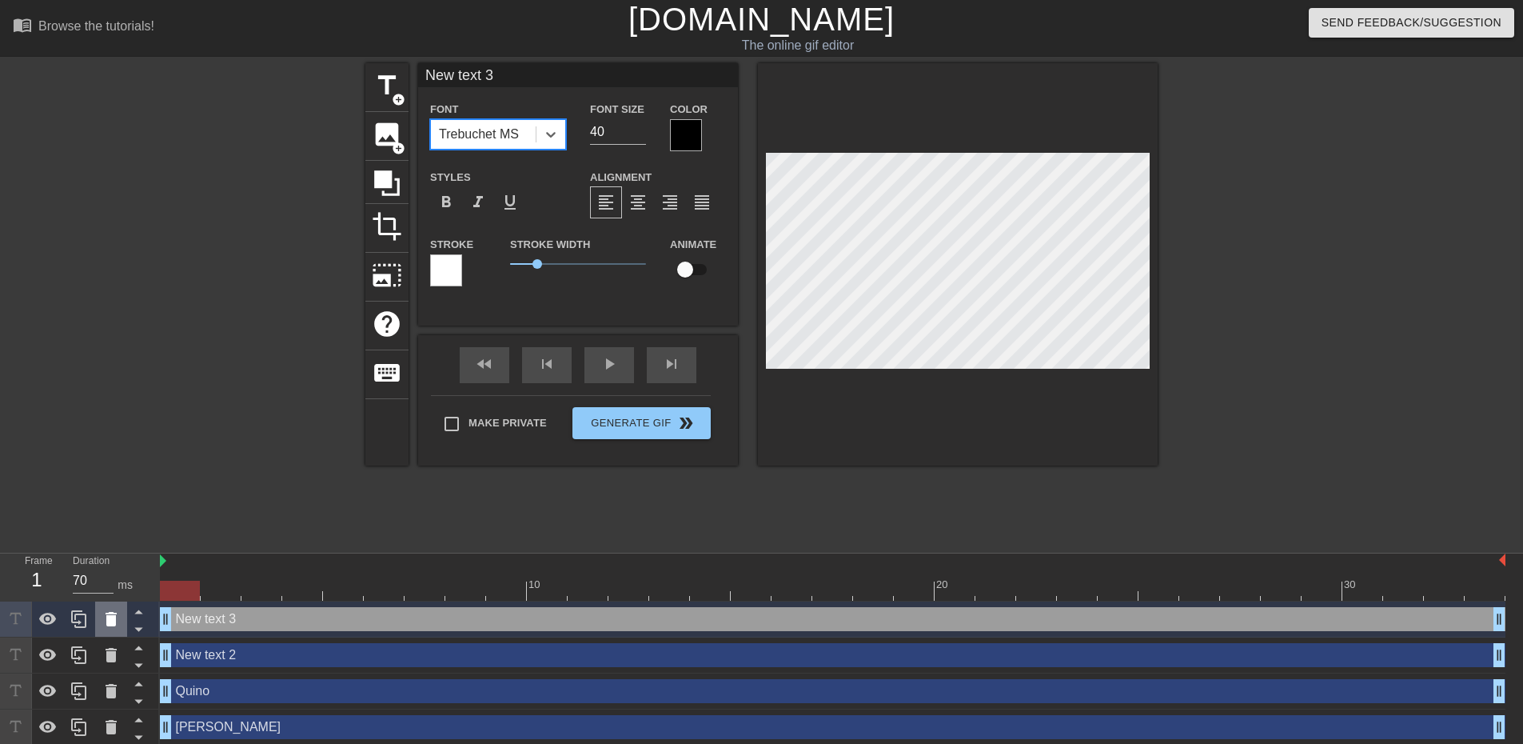
click at [110, 617] on icon at bounding box center [111, 619] width 11 height 14
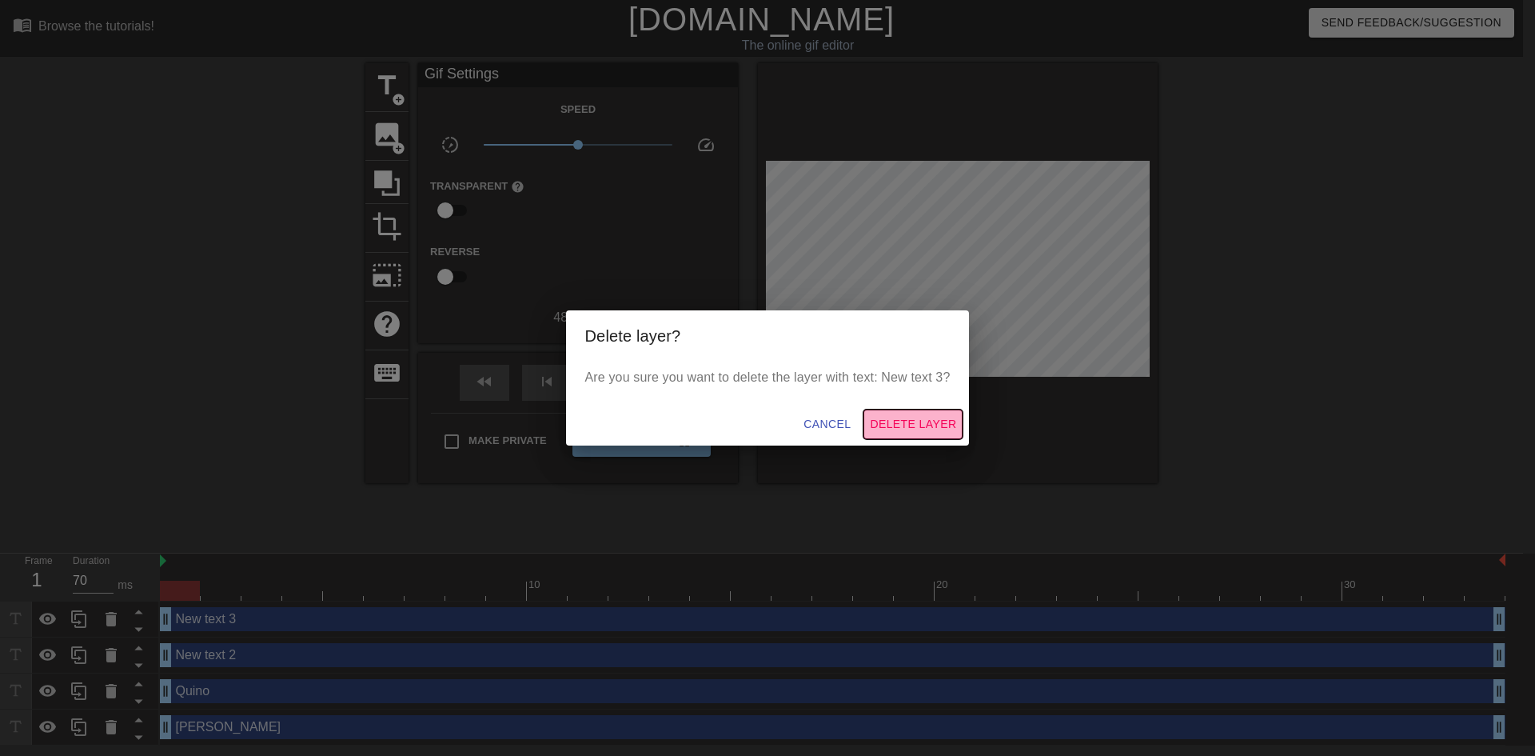
click at [923, 418] on span "Delete Layer" at bounding box center [913, 424] width 86 height 20
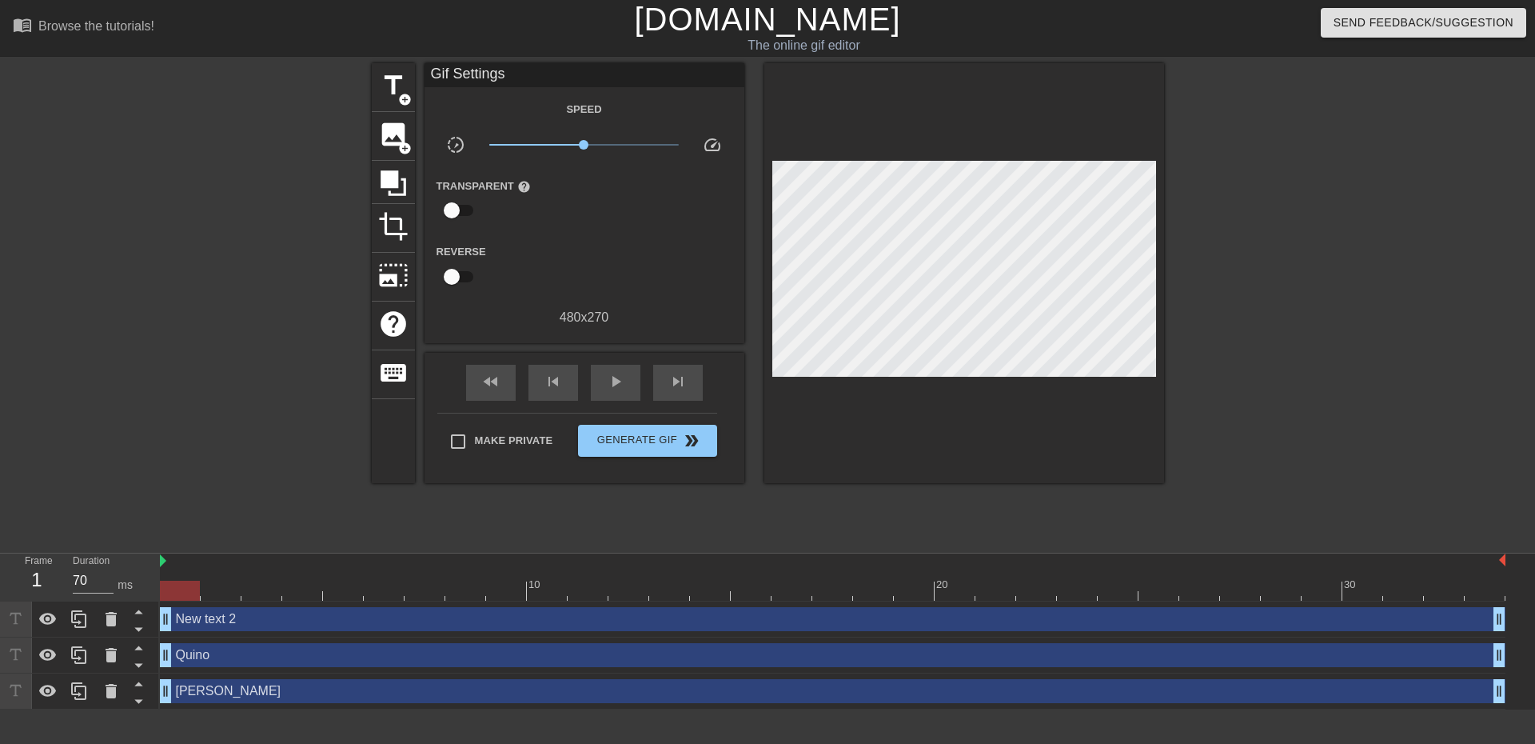
click at [370, 617] on div "New text 2 drag_handle drag_handle" at bounding box center [833, 619] width 1346 height 24
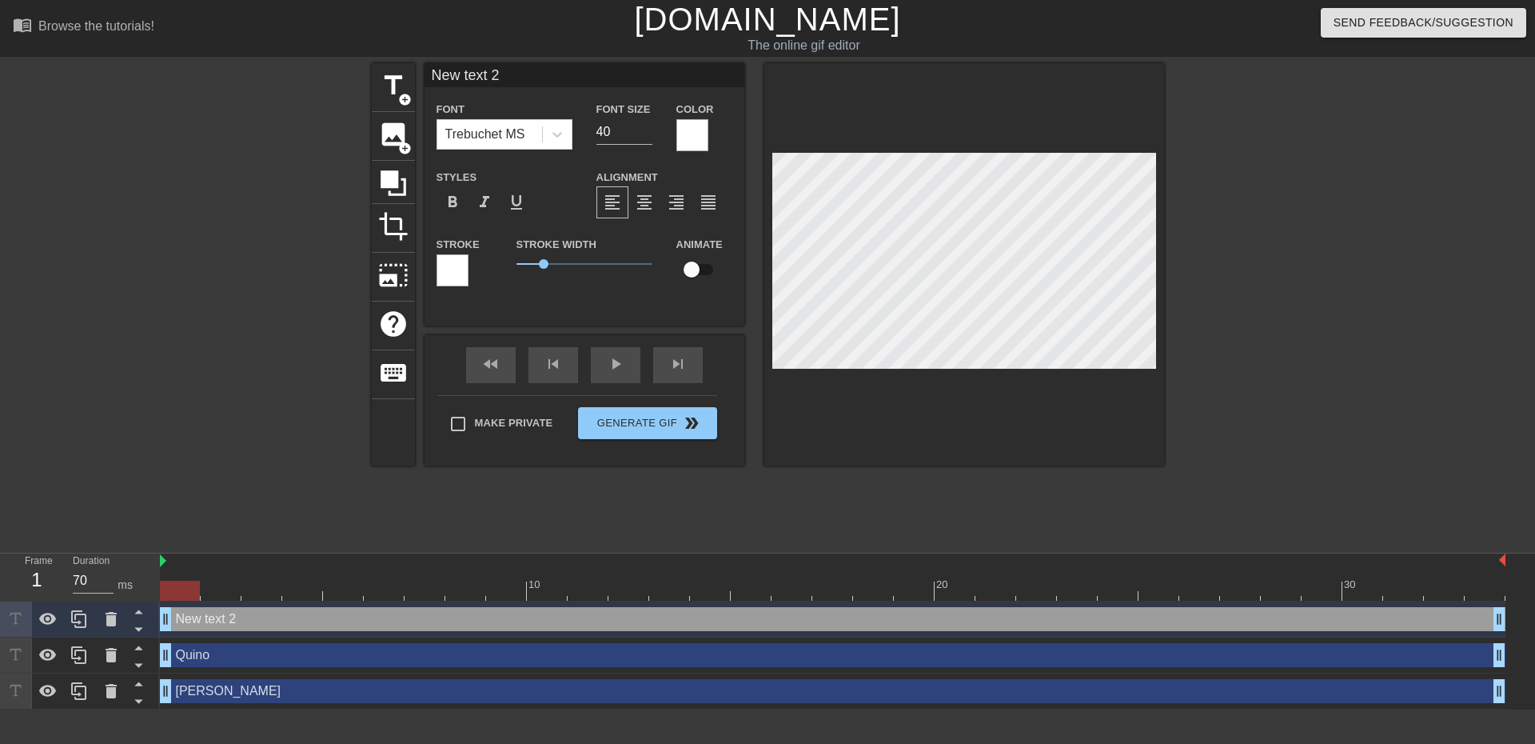
drag, startPoint x: 409, startPoint y: 75, endPoint x: 360, endPoint y: 71, distance: 48.9
click at [361, 71] on div "title add_circle image add_circle crop photo_size_select_large help keyboard Ne…" at bounding box center [767, 303] width 1535 height 480
drag, startPoint x: 629, startPoint y: 80, endPoint x: 377, endPoint y: 54, distance: 254.0
click at [376, 54] on div "menu_book Browse the tutorials! [DOMAIN_NAME] The online gif editor Send Feedba…" at bounding box center [767, 354] width 1535 height 709
type input "[PERSON_NAME] a correr para o 110"
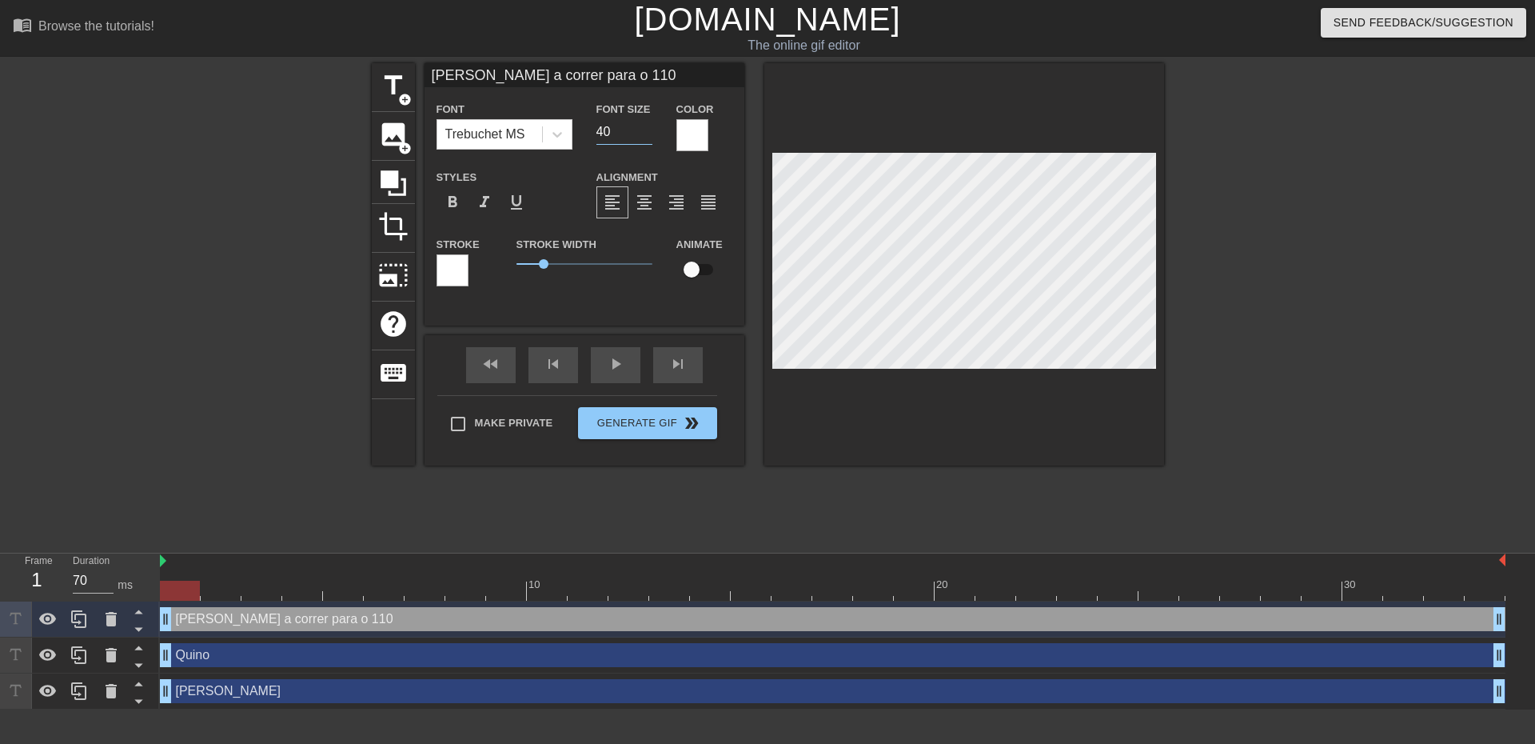
drag, startPoint x: 616, startPoint y: 133, endPoint x: 569, endPoint y: 130, distance: 47.3
click at [570, 130] on div "Font Trebuchet MS Font Size 40 Color" at bounding box center [585, 125] width 320 height 52
type input "30"
click at [939, 681] on div "[PERSON_NAME] drag_handle drag_handle" at bounding box center [833, 691] width 1346 height 24
type input "[PERSON_NAME]"
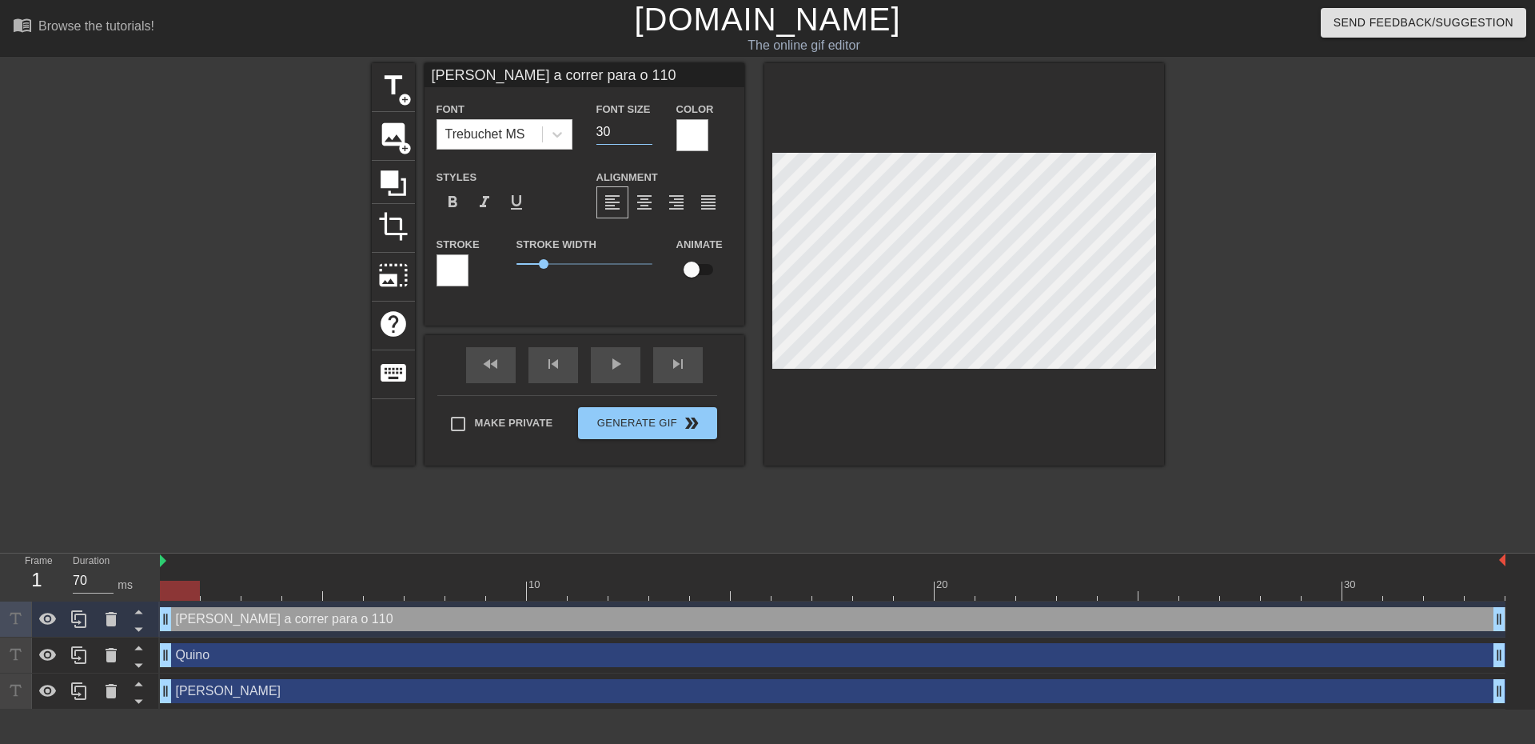
type input "20"
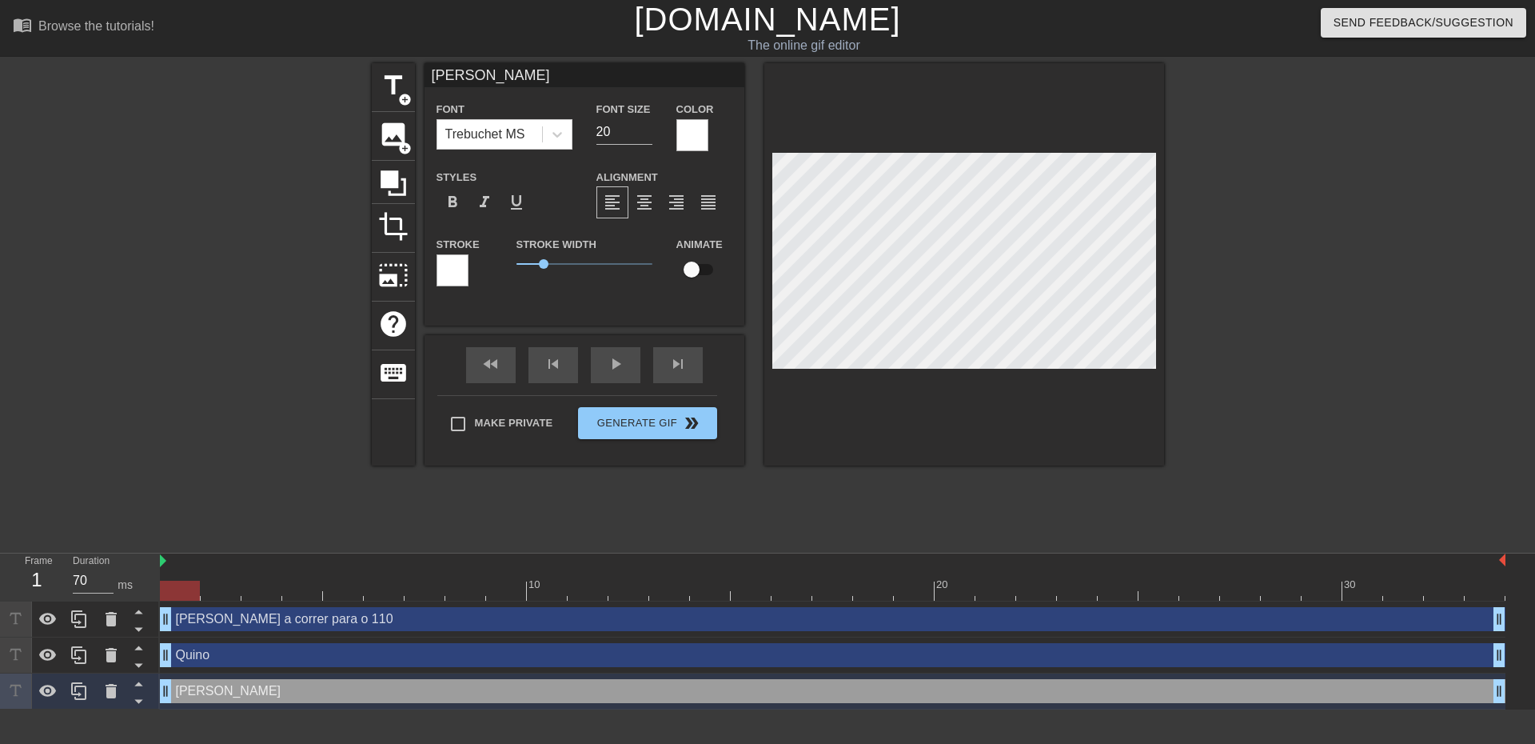
click at [914, 619] on div "[PERSON_NAME] a correr para o 110 drag_handle drag_handle" at bounding box center [833, 619] width 1346 height 24
type input "[PERSON_NAME] a correr para o 110"
type input "30"
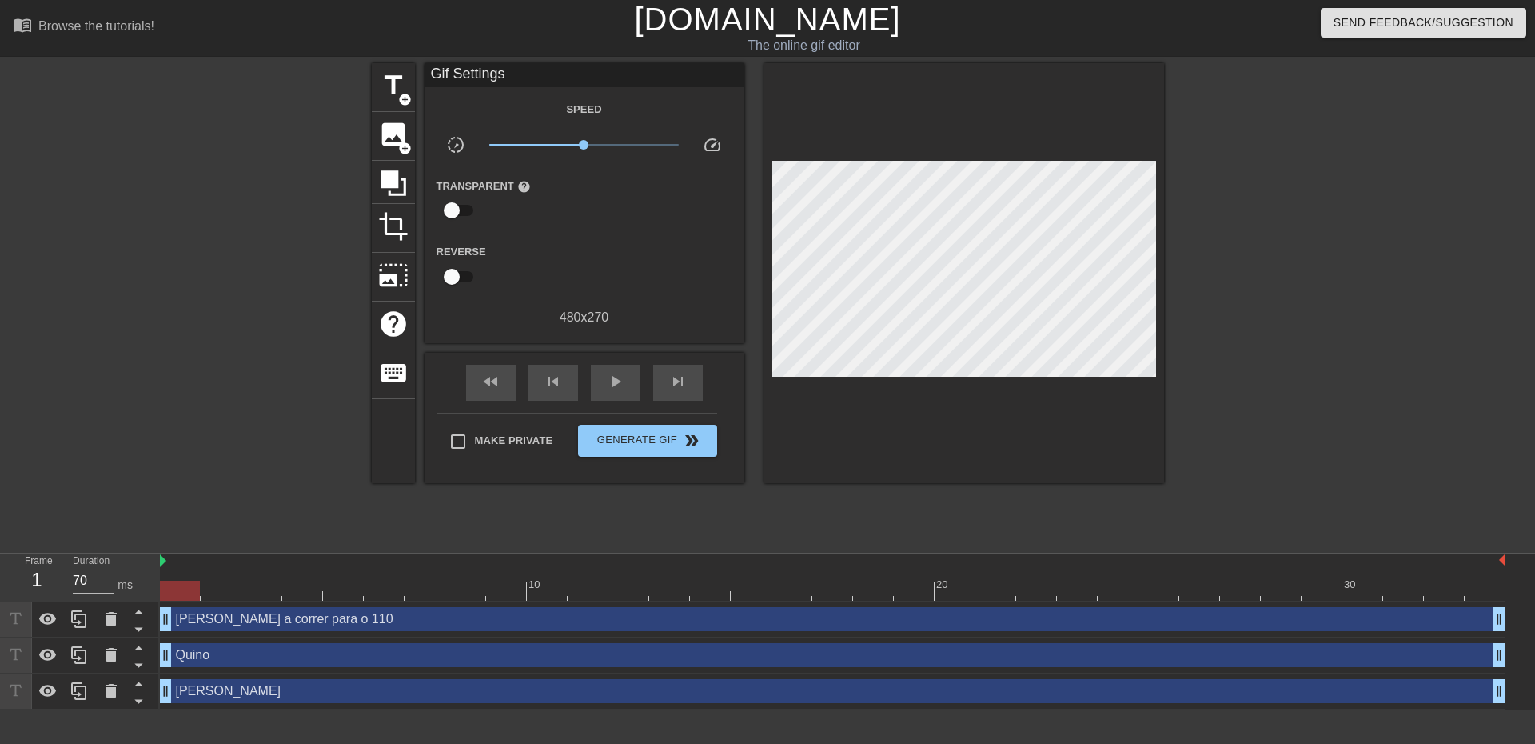
click at [1014, 547] on div "menu_book Browse the tutorials! [DOMAIN_NAME] The online gif editor Send Feedba…" at bounding box center [767, 354] width 1535 height 709
click at [660, 457] on div "Make Private Generate Gif double_arrow" at bounding box center [577, 444] width 280 height 63
click at [698, 453] on button "Generate Gif double_arrow" at bounding box center [647, 441] width 138 height 32
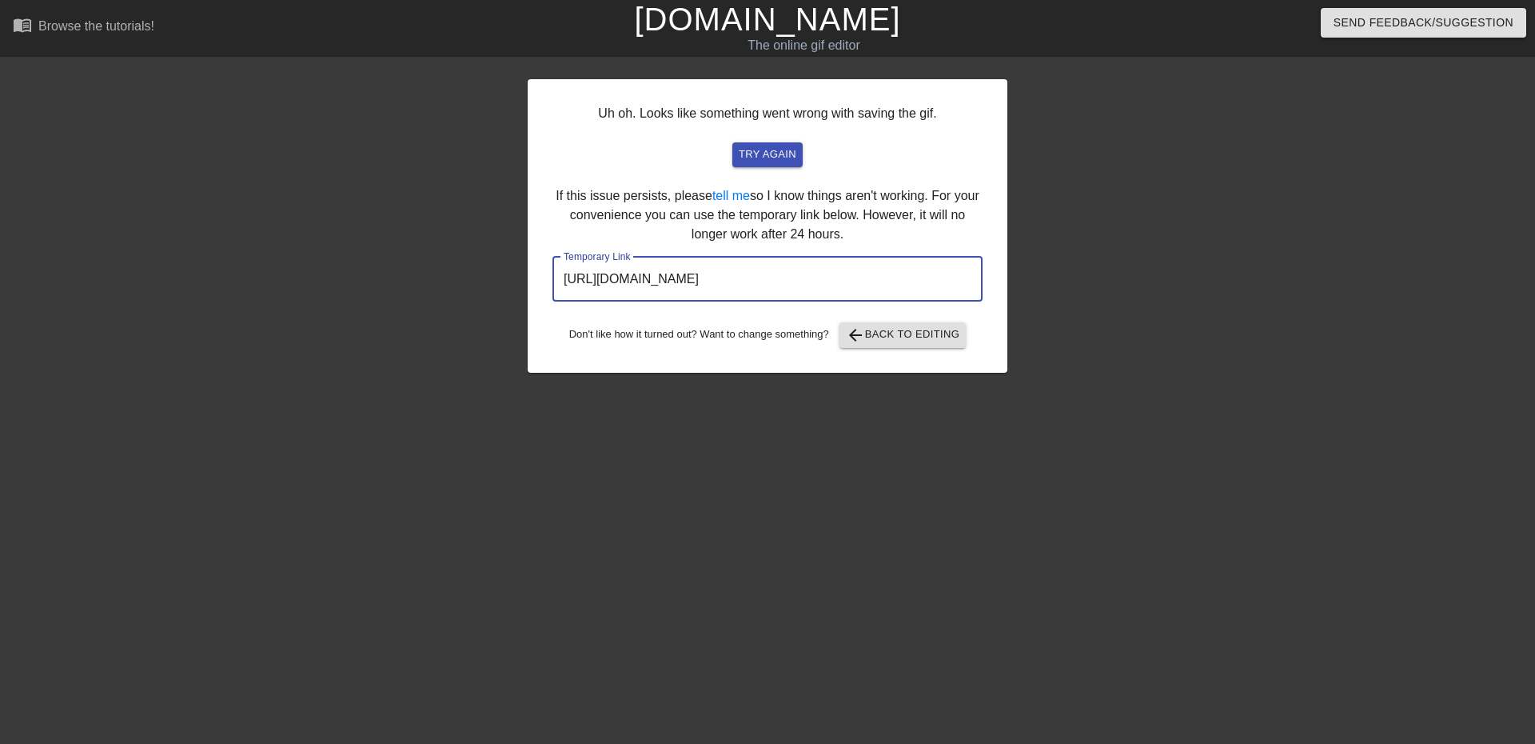
drag, startPoint x: 916, startPoint y: 277, endPoint x: 549, endPoint y: 265, distance: 368.1
click at [537, 280] on div "Uh oh. Looks like something went wrong with saving the gif. try again If this i…" at bounding box center [768, 225] width 480 height 293
